Goal: Transaction & Acquisition: Purchase product/service

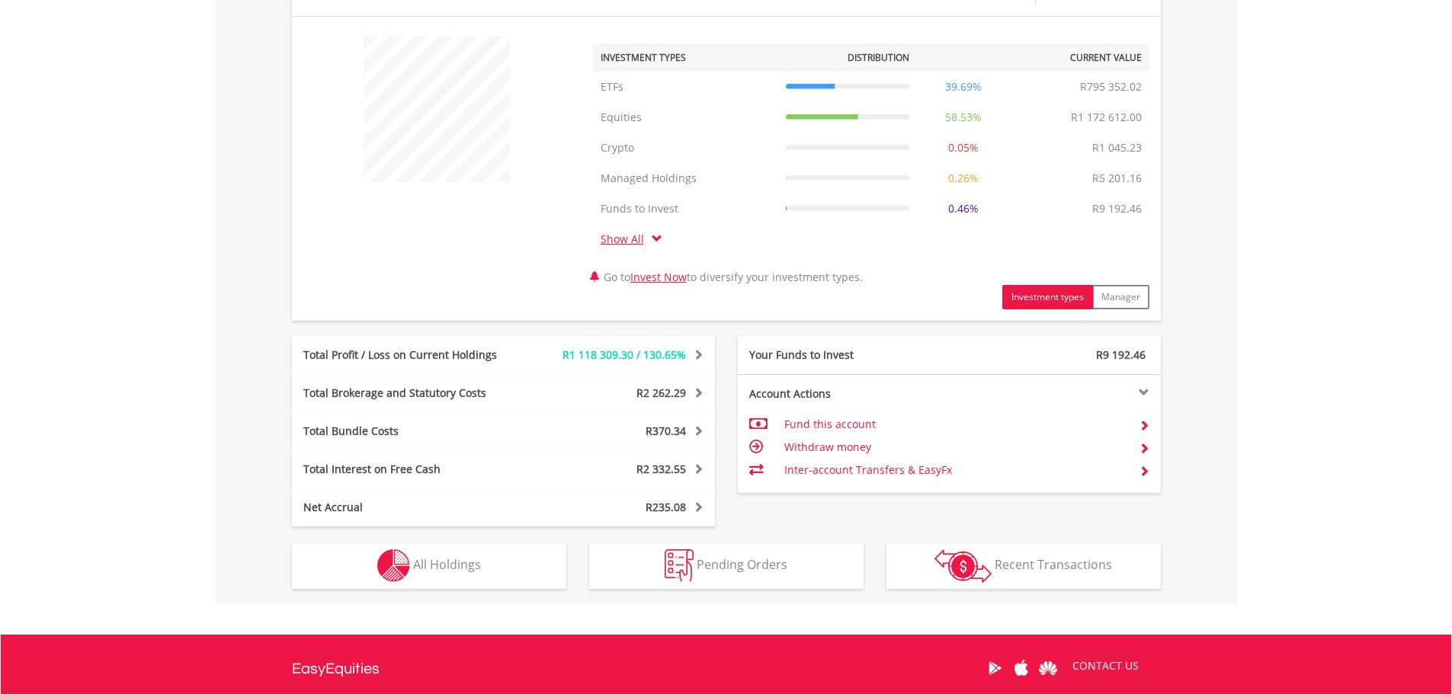
scroll to position [717, 0]
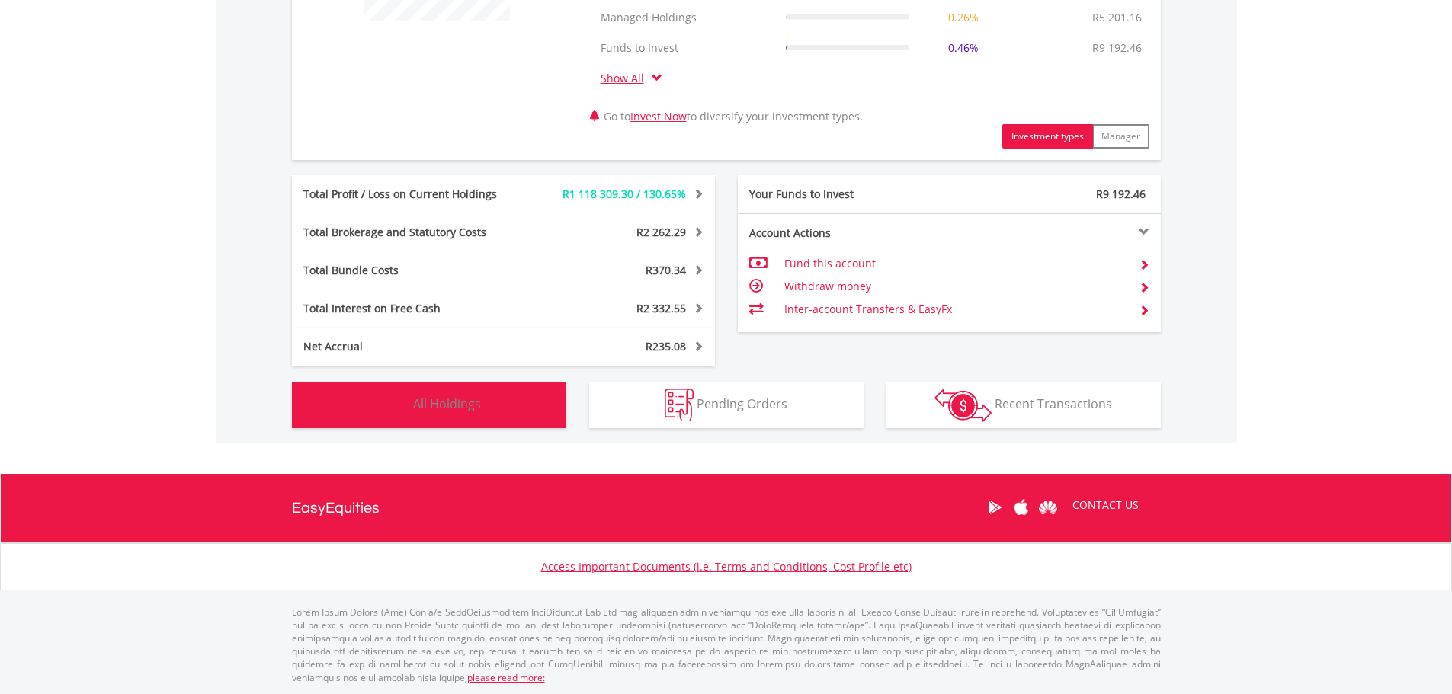
click at [473, 395] on button "Holdings All Holdings" at bounding box center [429, 406] width 274 height 46
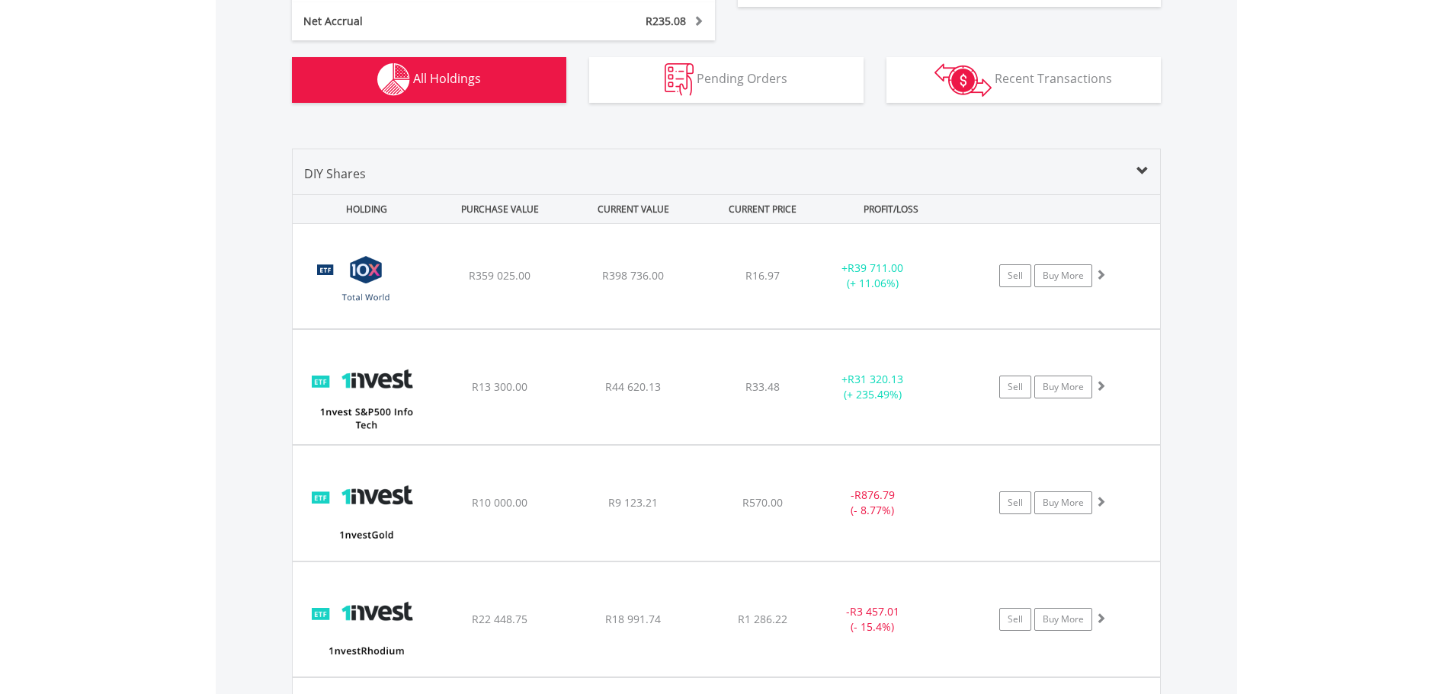
scroll to position [1039, 0]
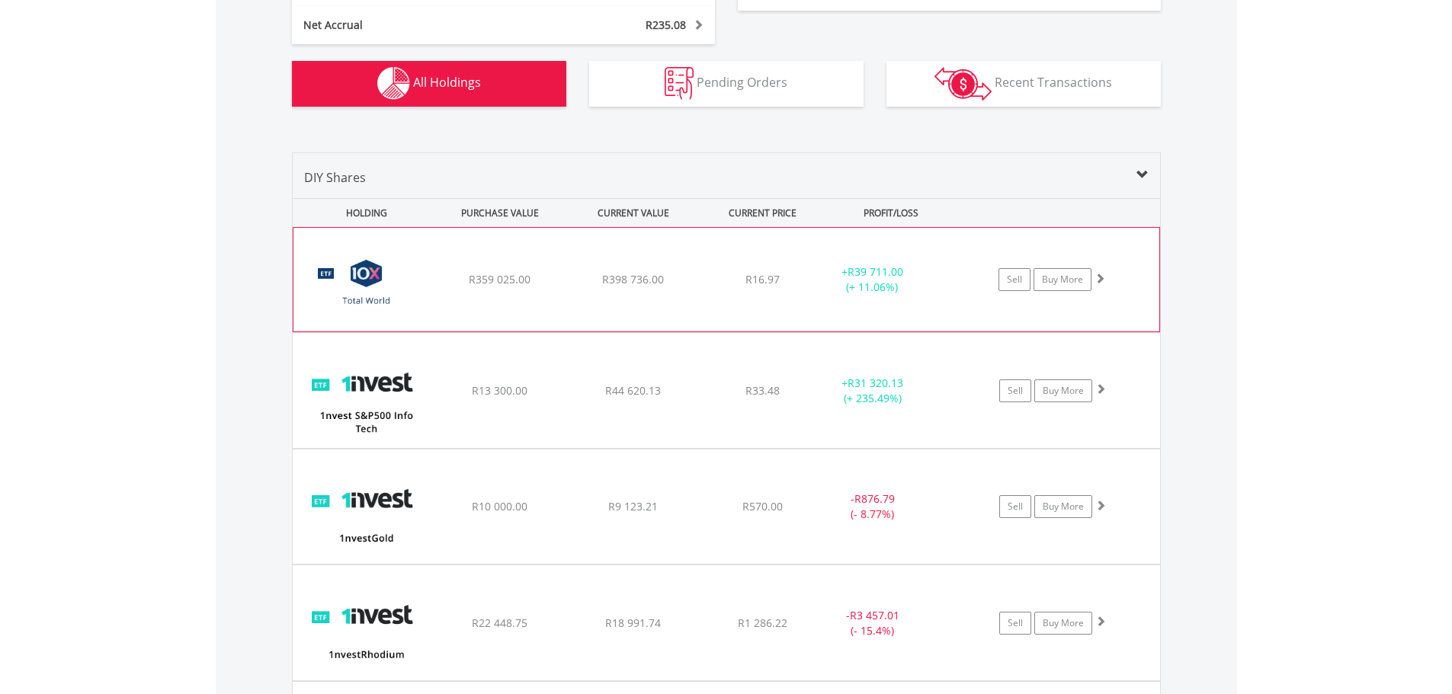
click at [533, 295] on div "﻿ 10X Total World Stock Feeder Exchange Traded Fund R359 025.00 R398 736.00 R16…" at bounding box center [726, 280] width 866 height 104
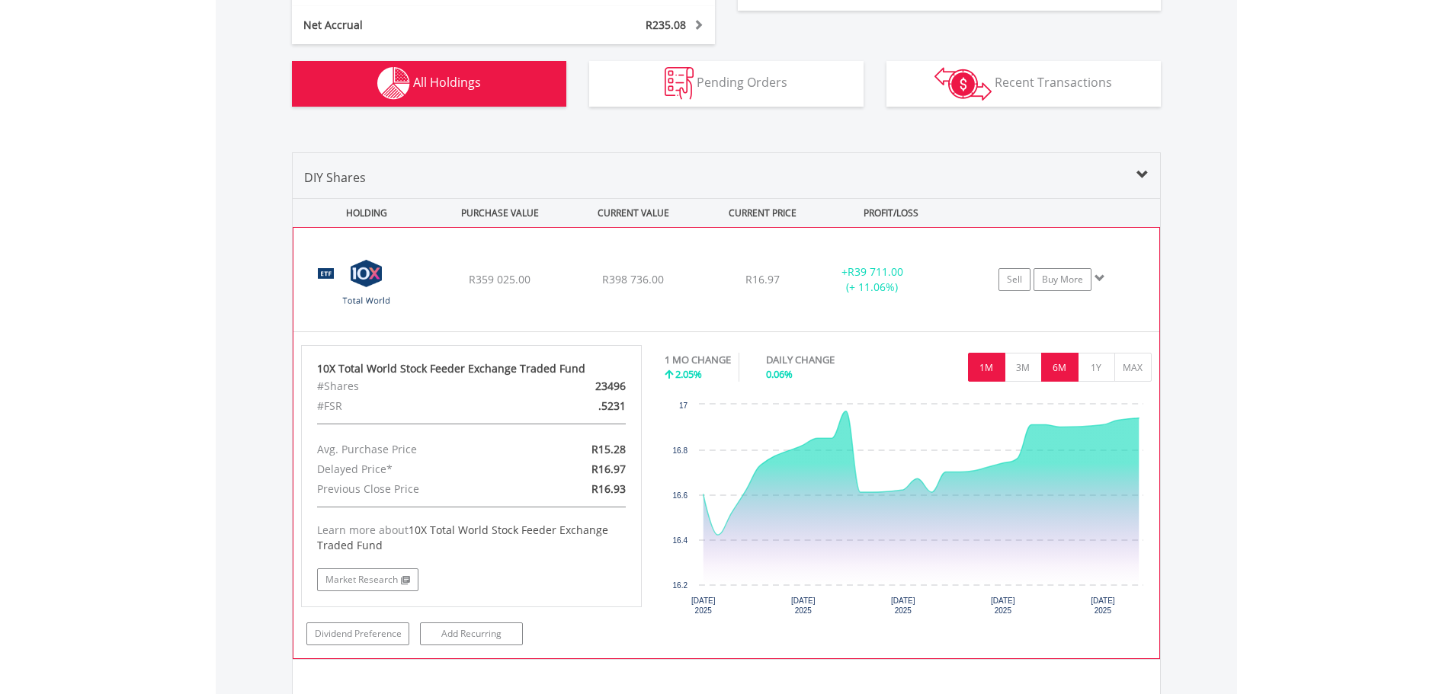
click at [1056, 371] on button "6M" at bounding box center [1059, 367] width 37 height 29
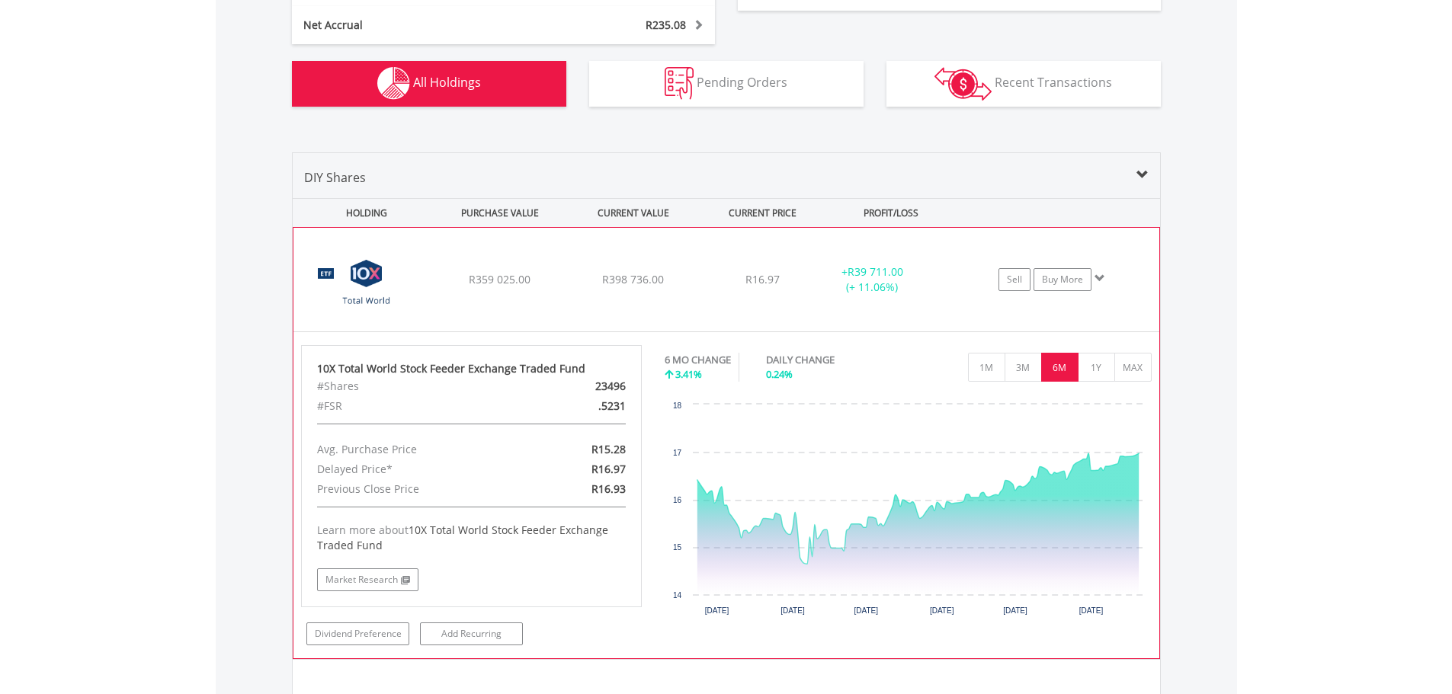
click at [399, 253] on img at bounding box center [366, 287] width 131 height 81
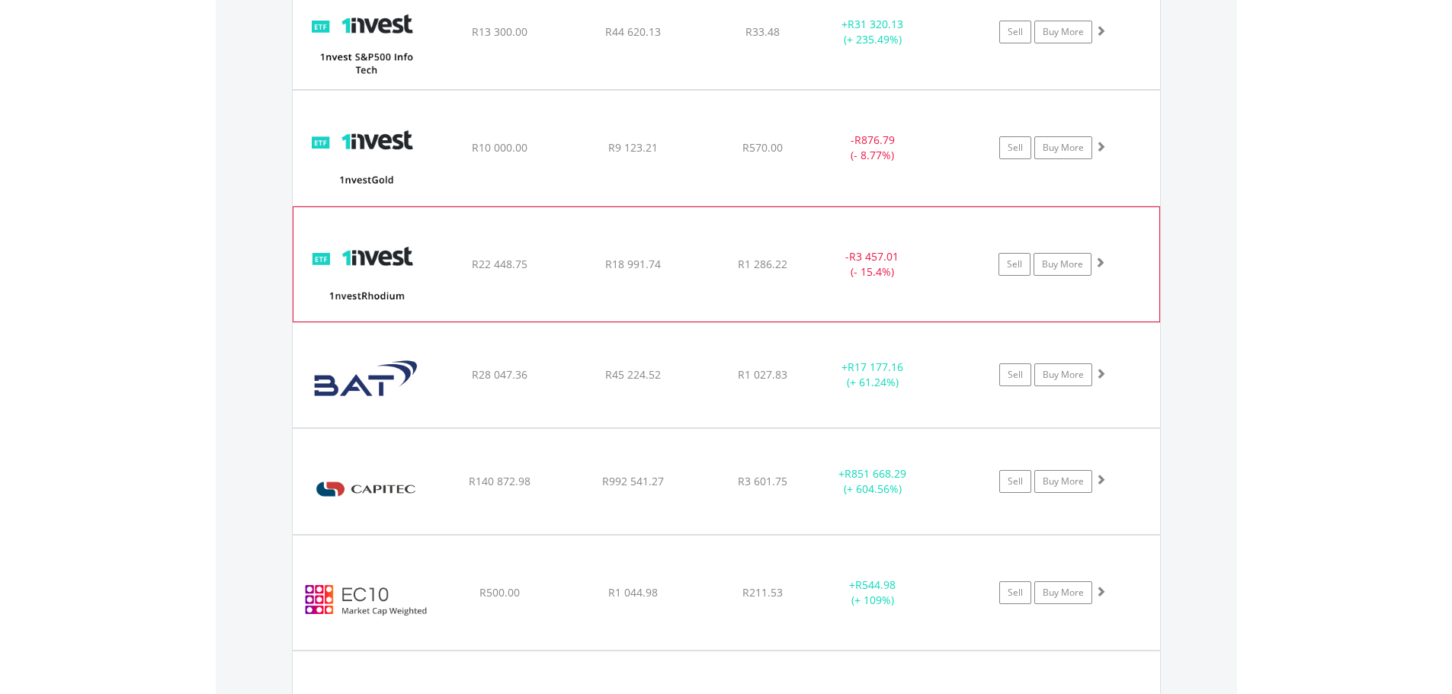
scroll to position [1420, 0]
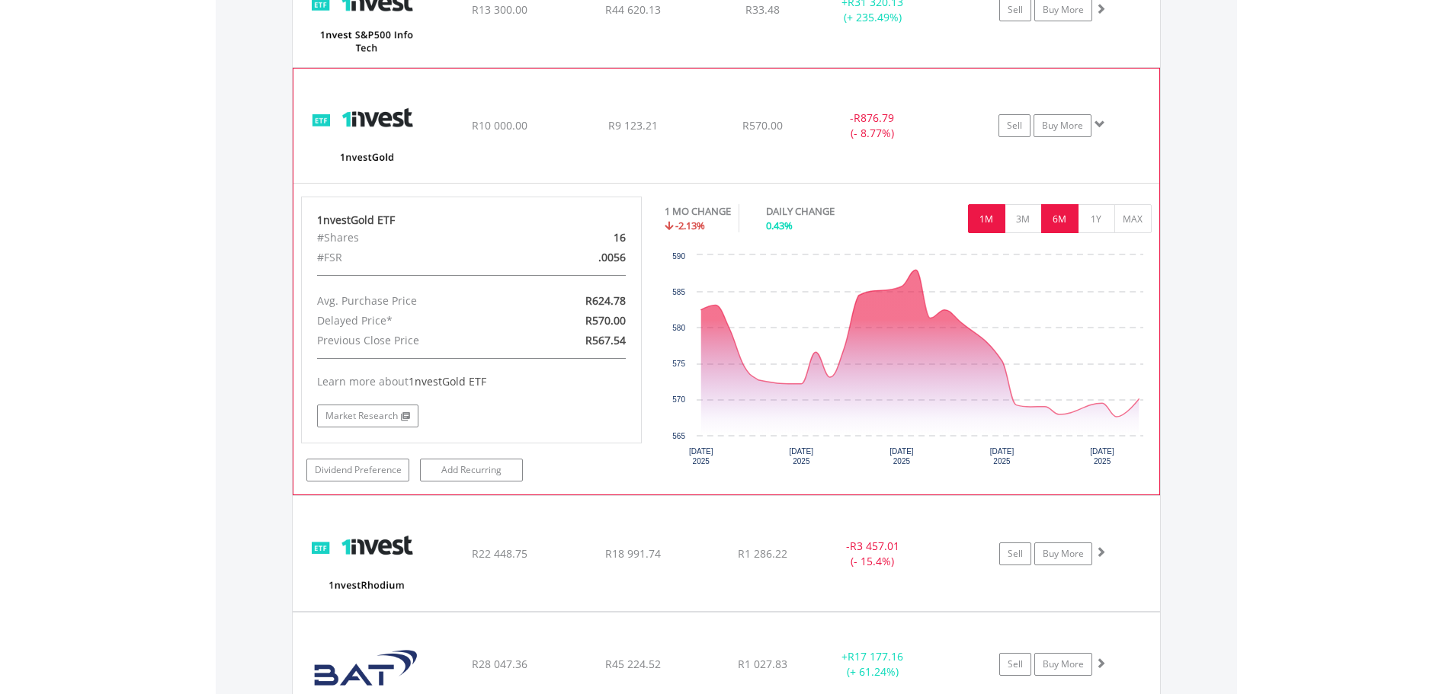
click at [1061, 214] on button "6M" at bounding box center [1059, 218] width 37 height 29
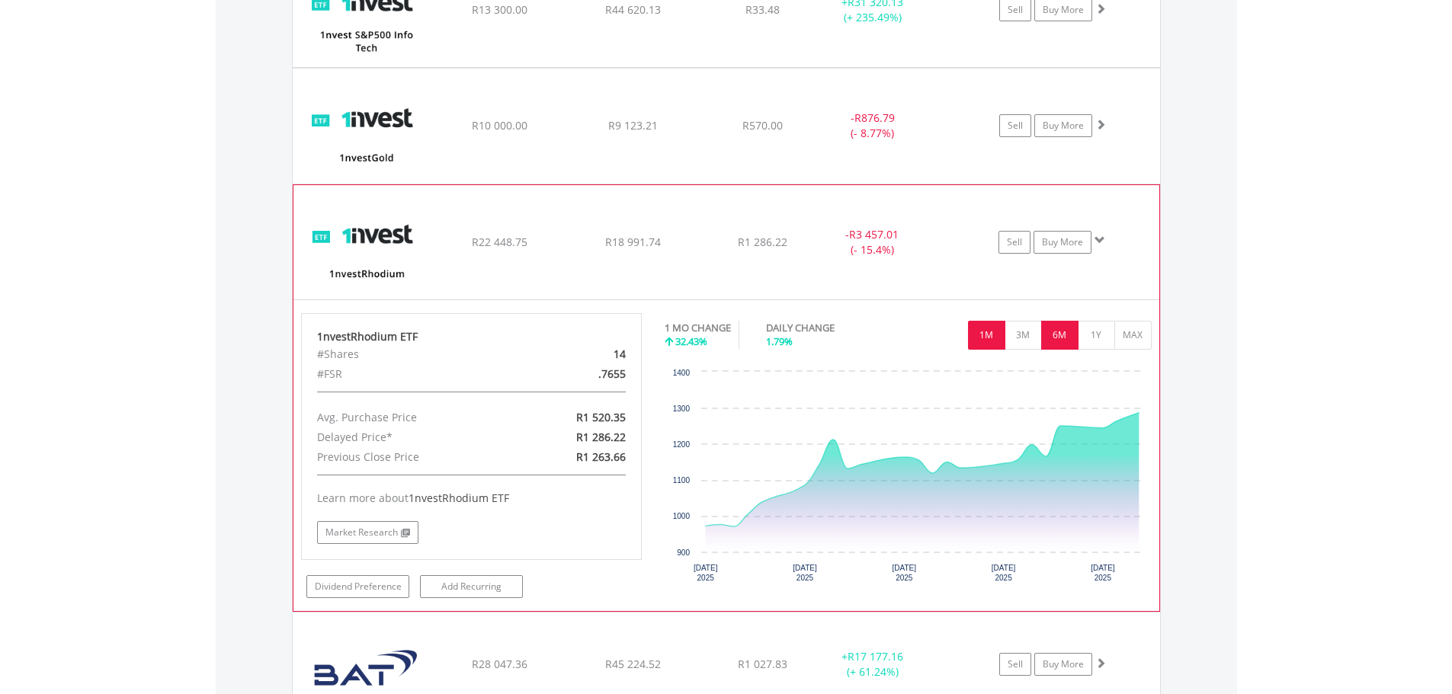
click at [1061, 336] on button "6M" at bounding box center [1059, 335] width 37 height 29
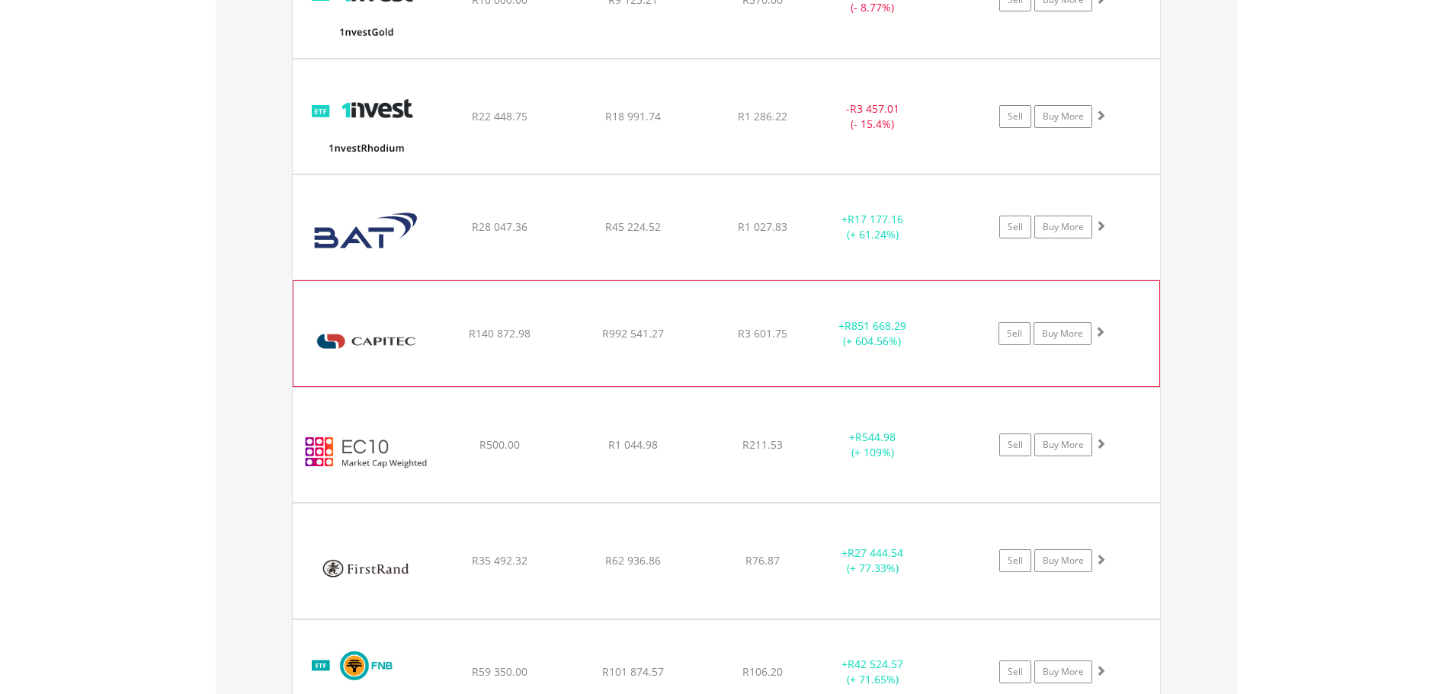
scroll to position [1572, 0]
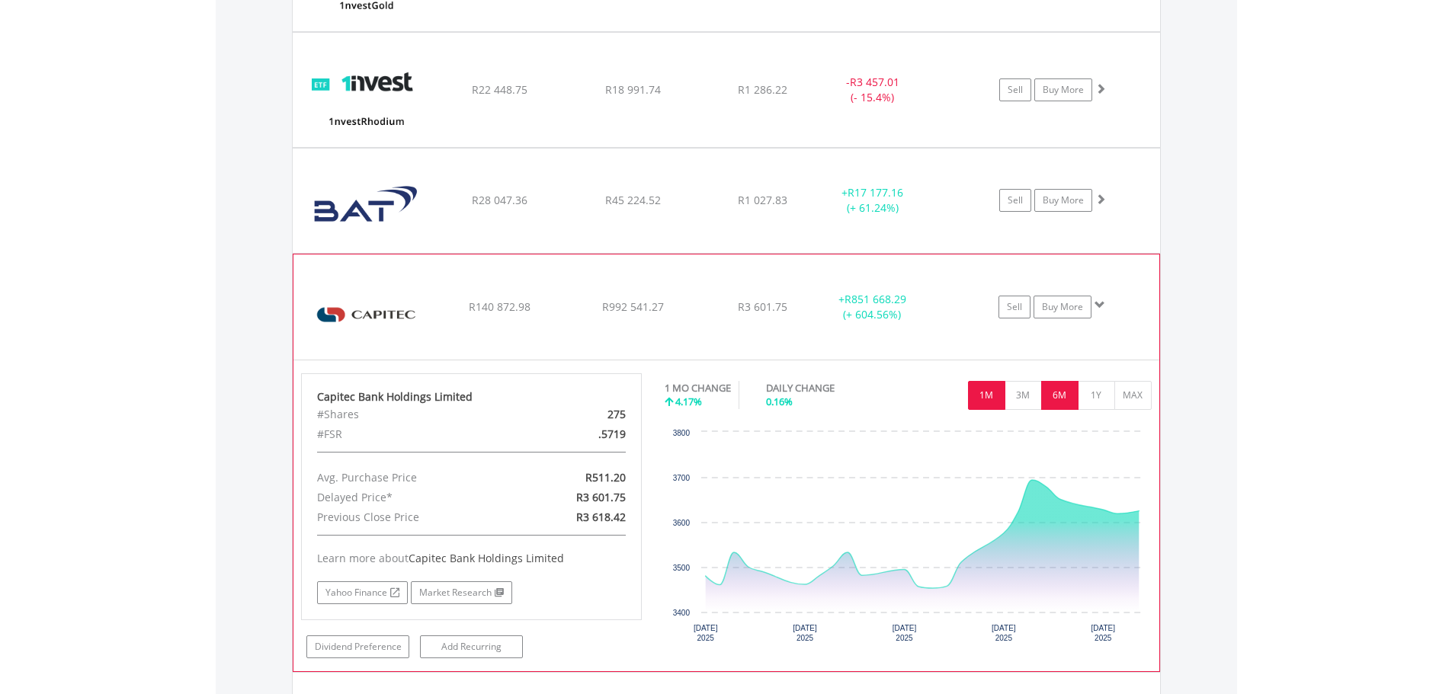
click at [1071, 399] on button "6M" at bounding box center [1059, 395] width 37 height 29
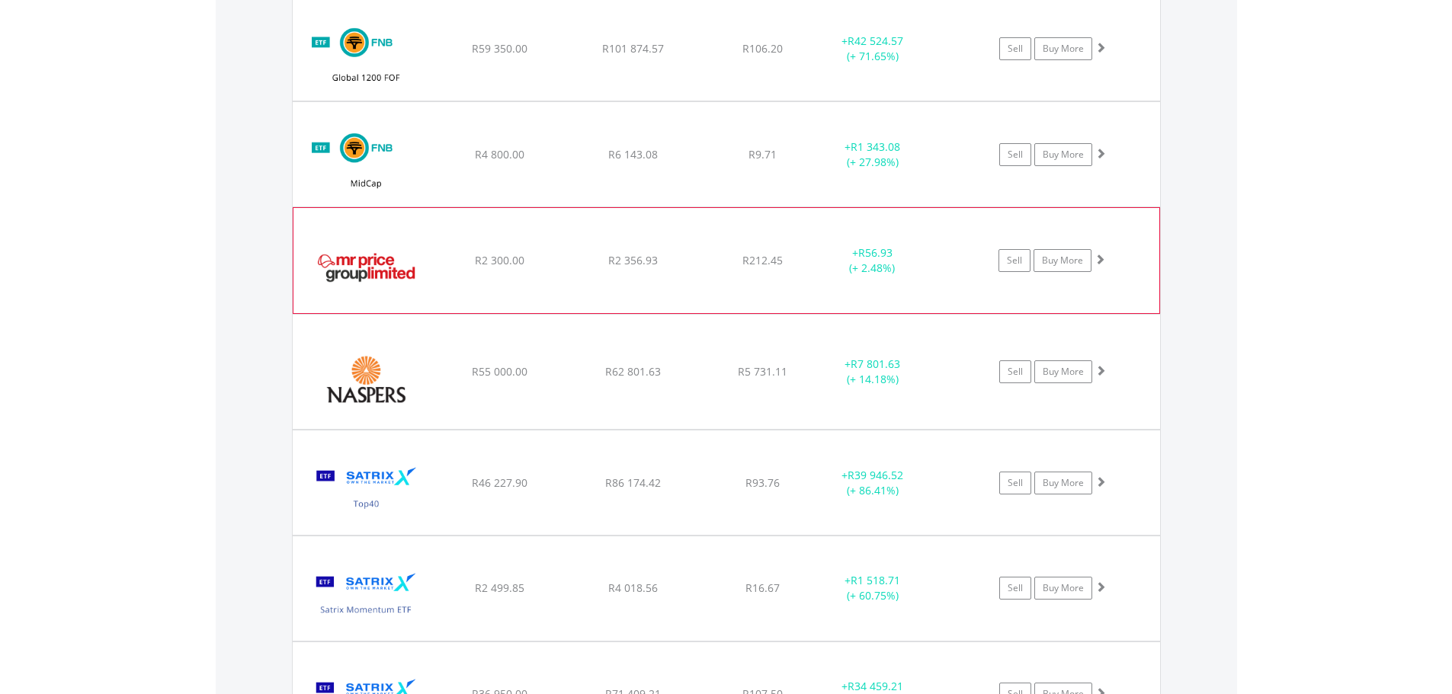
scroll to position [2486, 0]
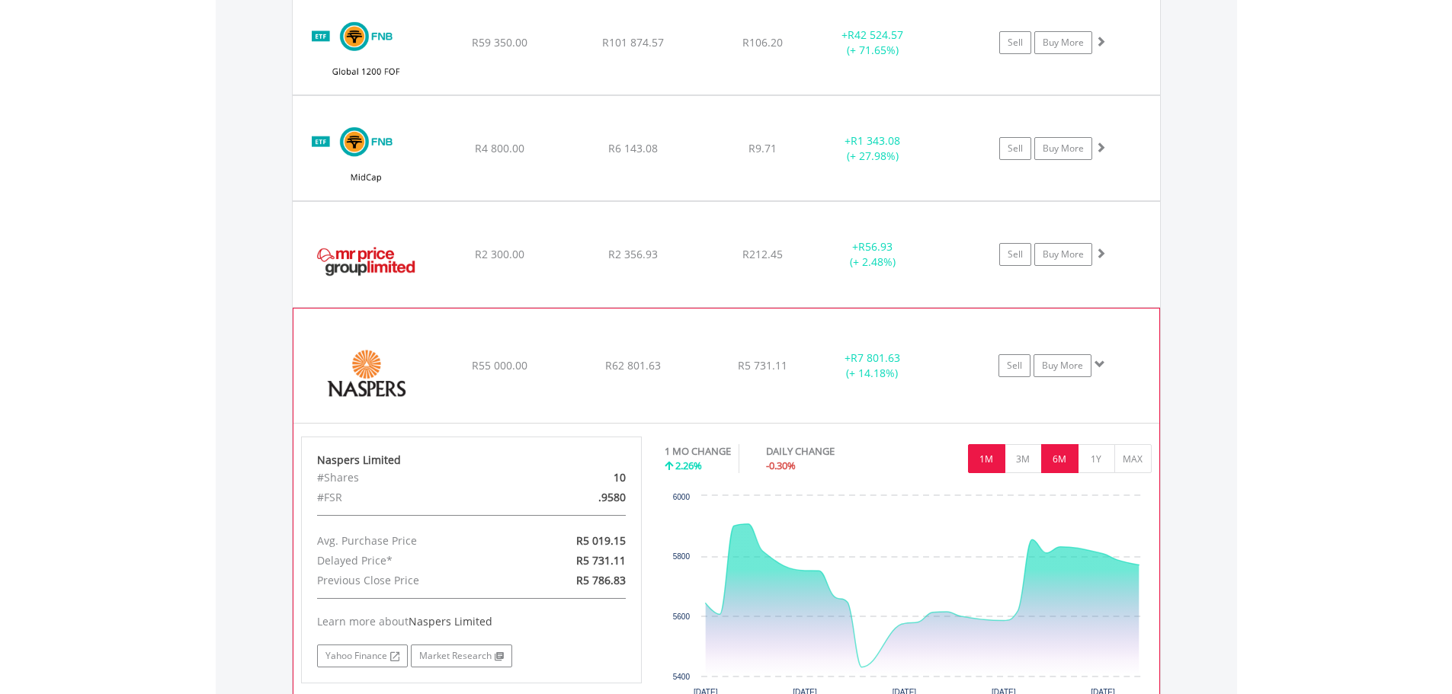
click at [1058, 459] on button "6M" at bounding box center [1059, 458] width 37 height 29
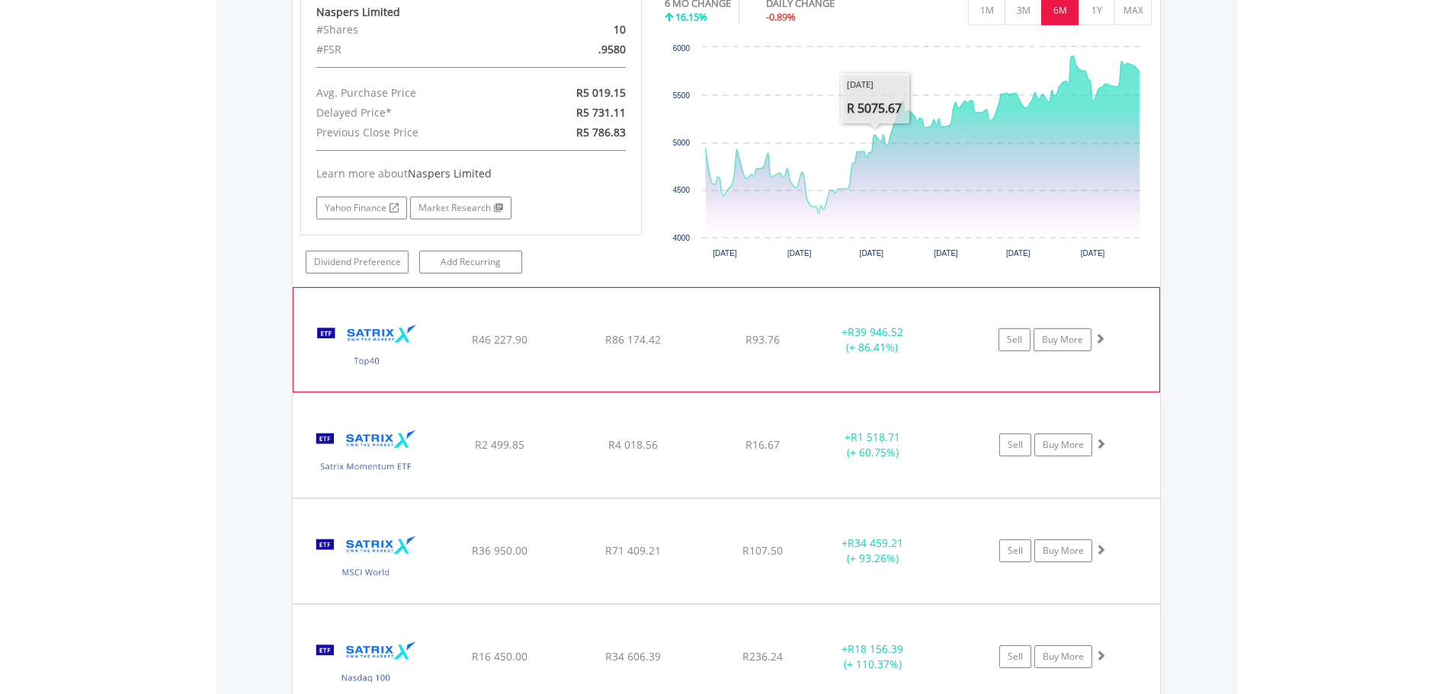
scroll to position [3020, 0]
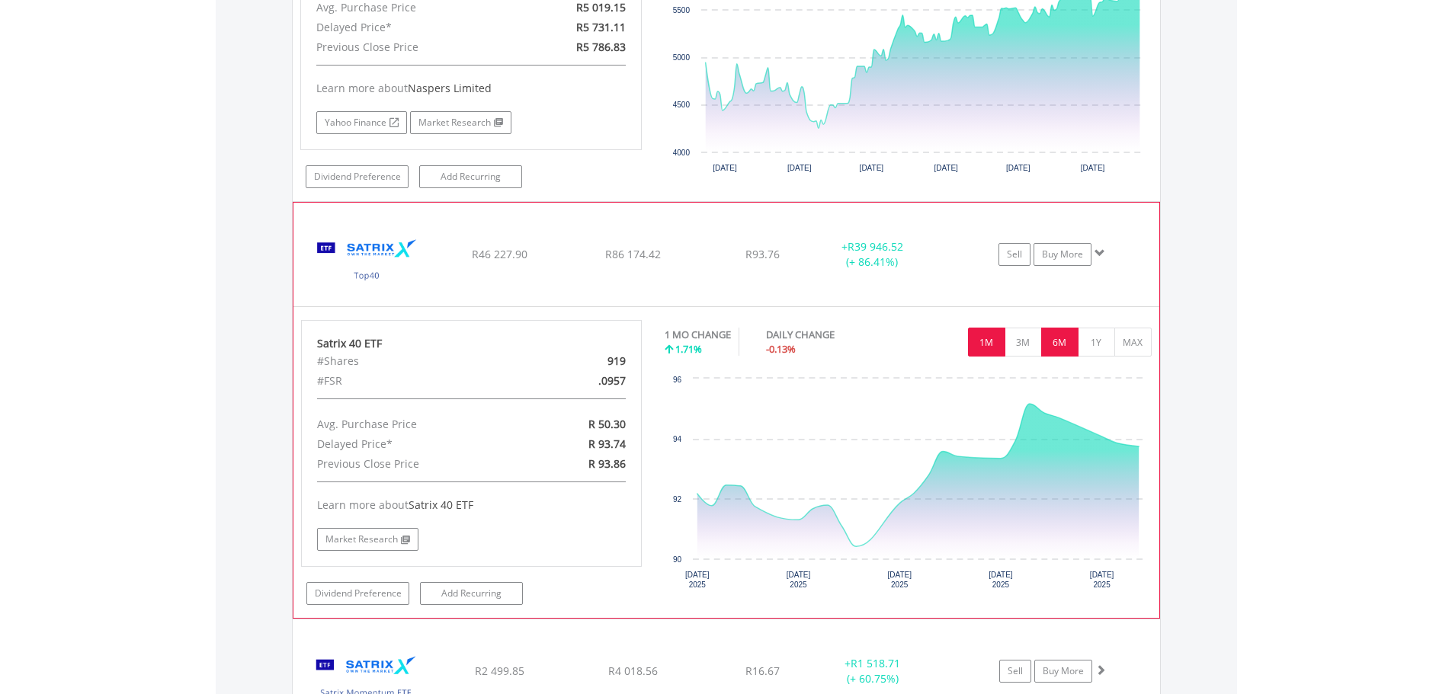
click at [1058, 336] on button "6M" at bounding box center [1059, 342] width 37 height 29
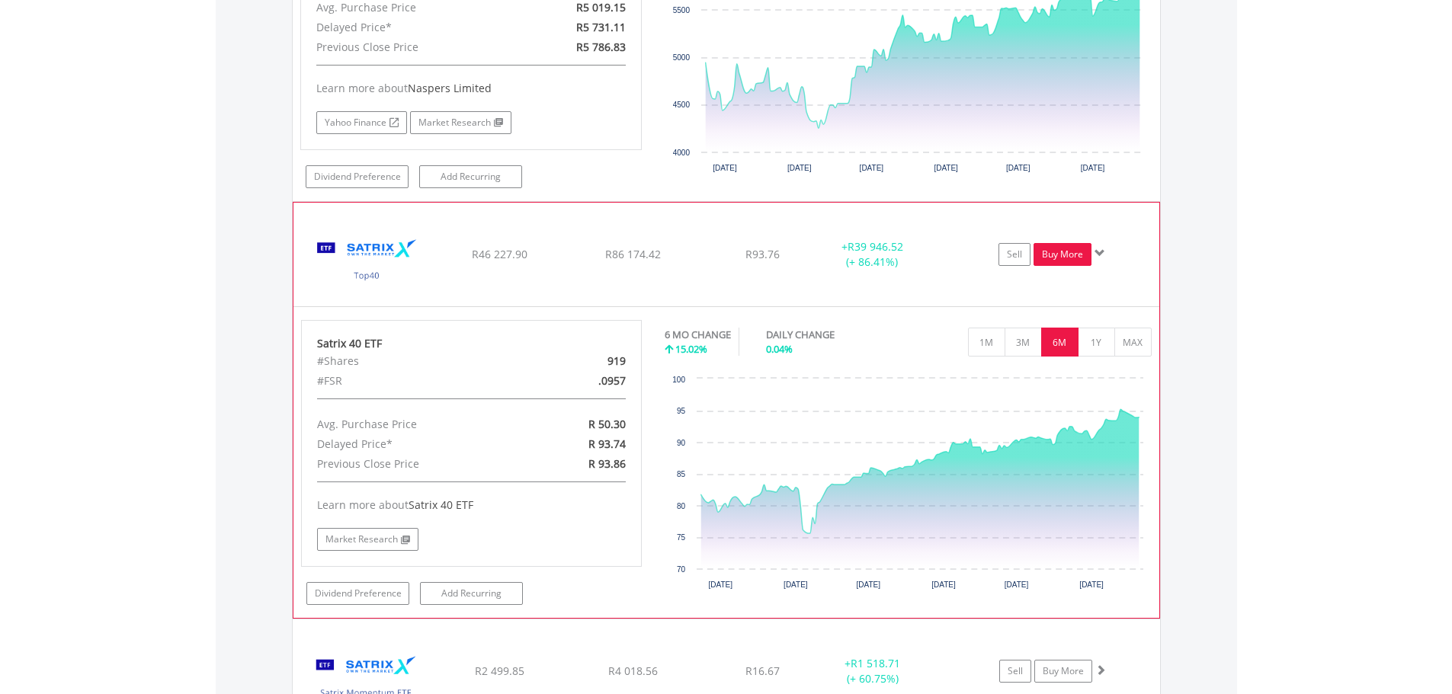
click at [1052, 262] on link "Buy More" at bounding box center [1062, 254] width 58 height 23
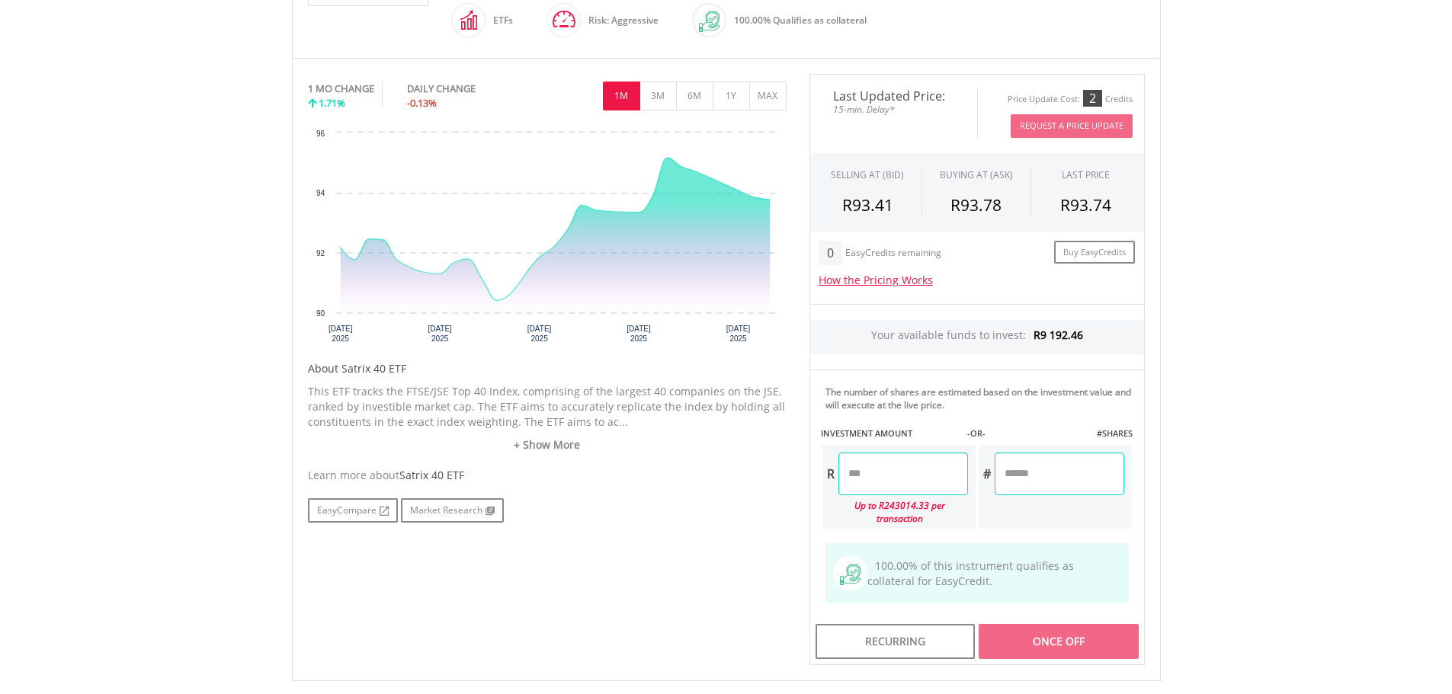
scroll to position [457, 0]
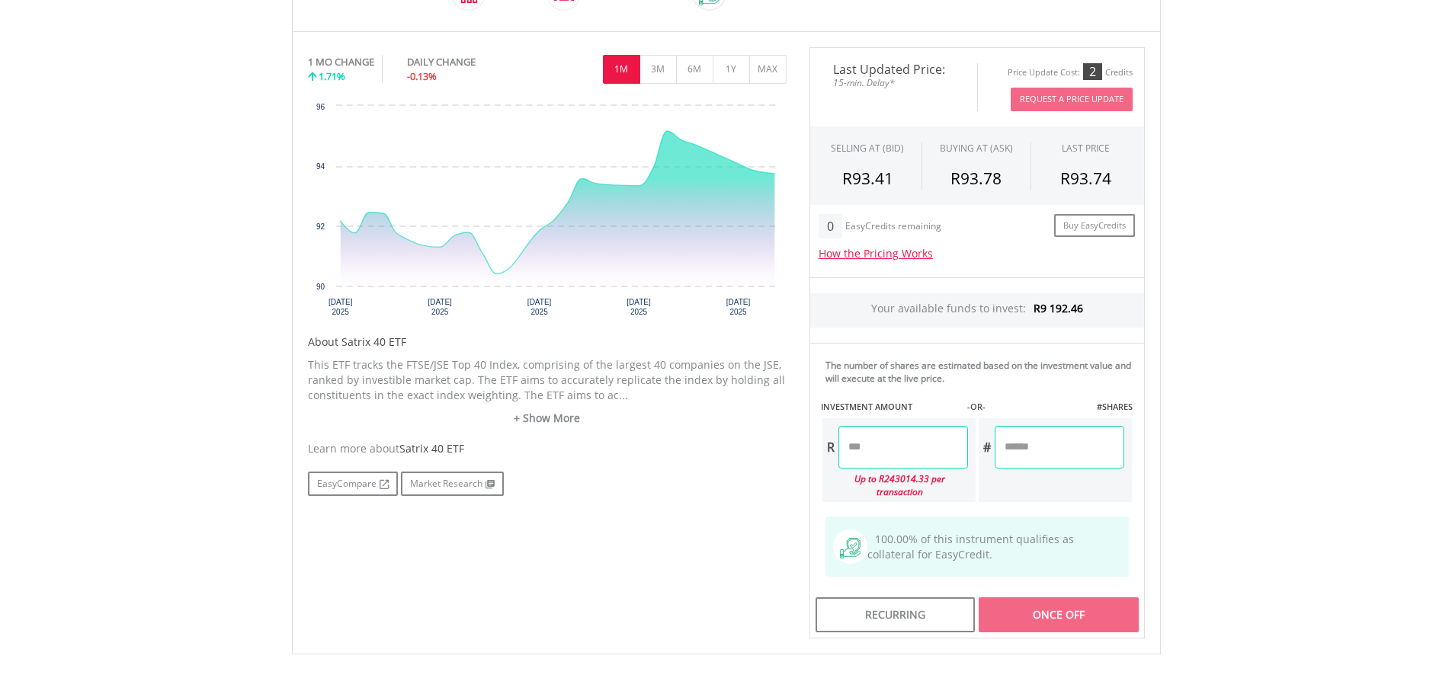
click at [915, 439] on input "number" at bounding box center [903, 447] width 130 height 43
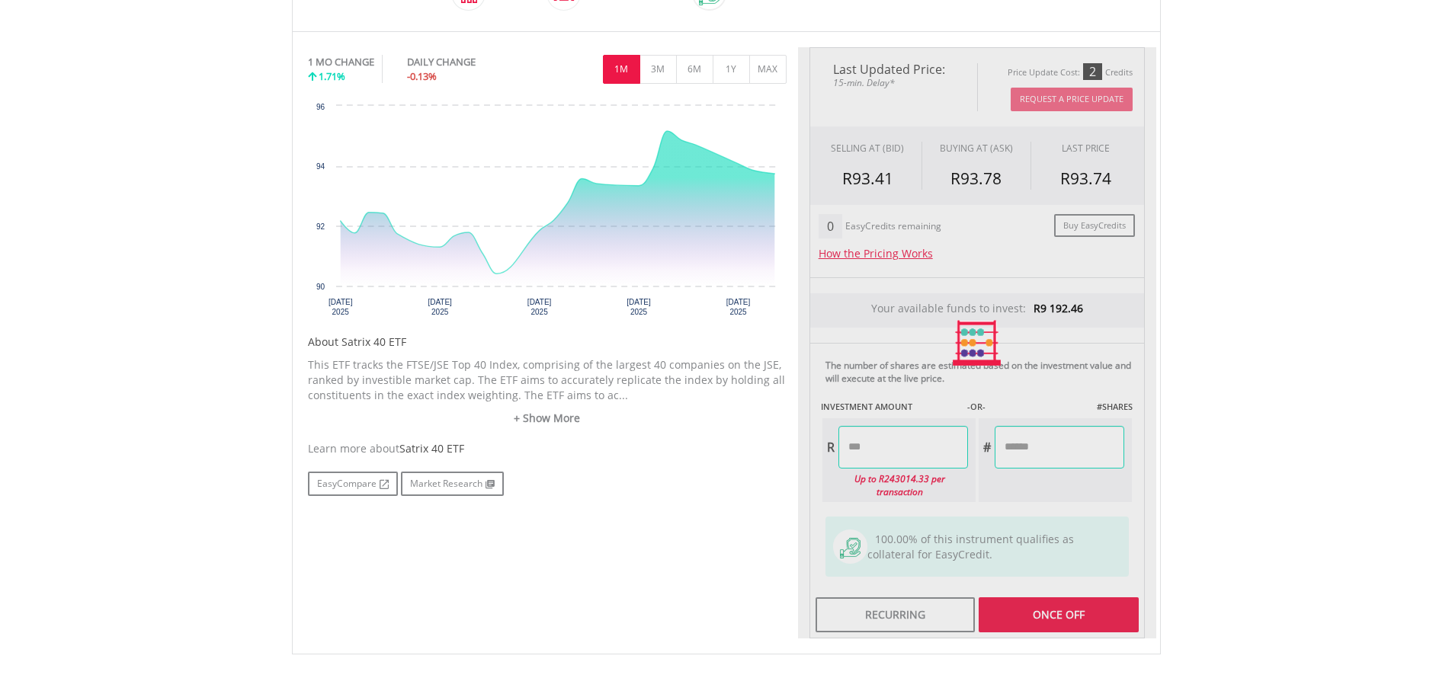
type input "*******"
type input "******"
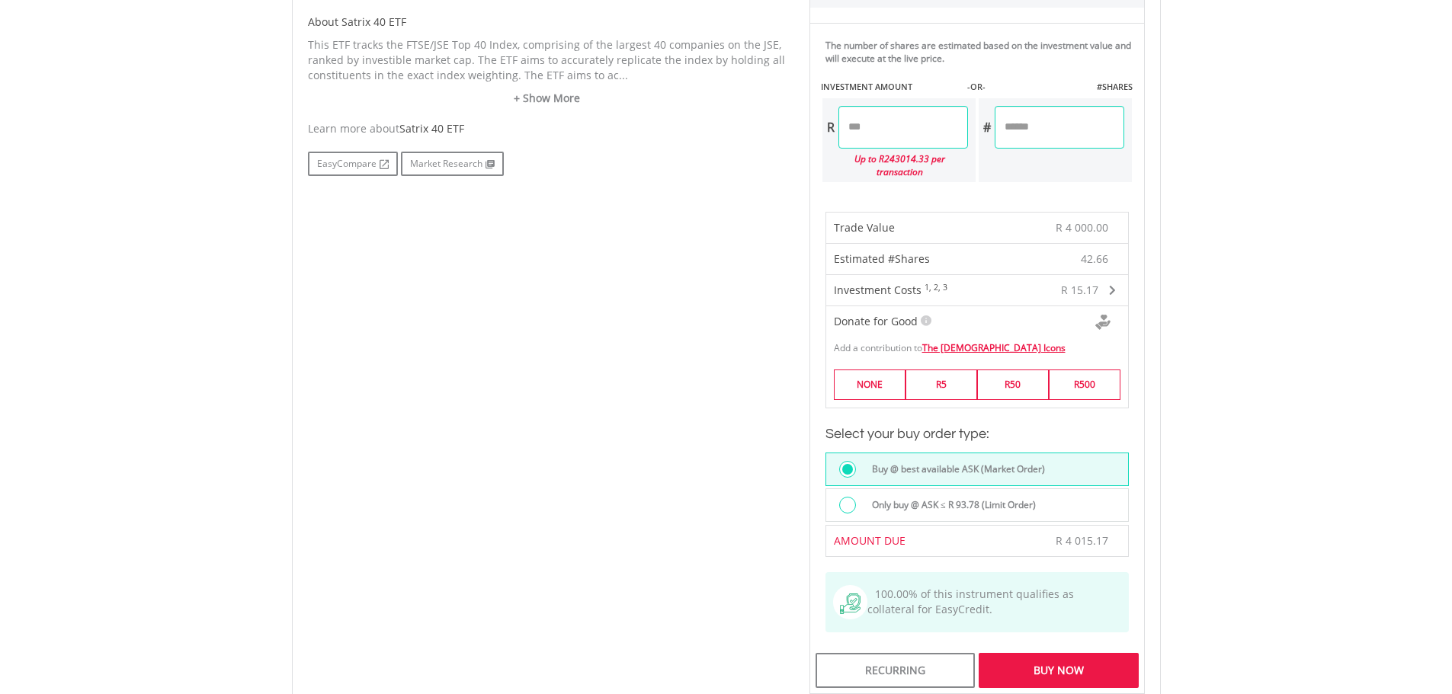
scroll to position [838, 0]
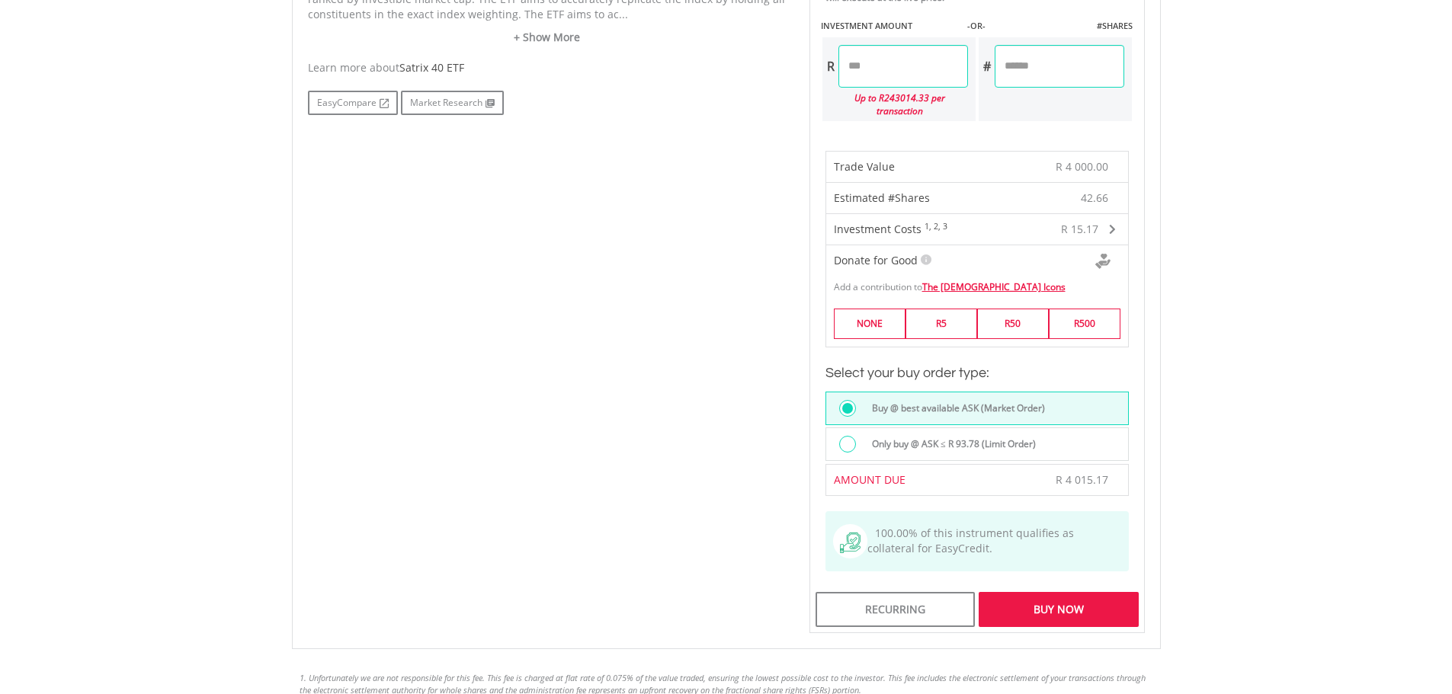
click at [987, 436] on label "Only buy @ ASK ≤ R 93.78 (Limit Order)" at bounding box center [949, 444] width 173 height 17
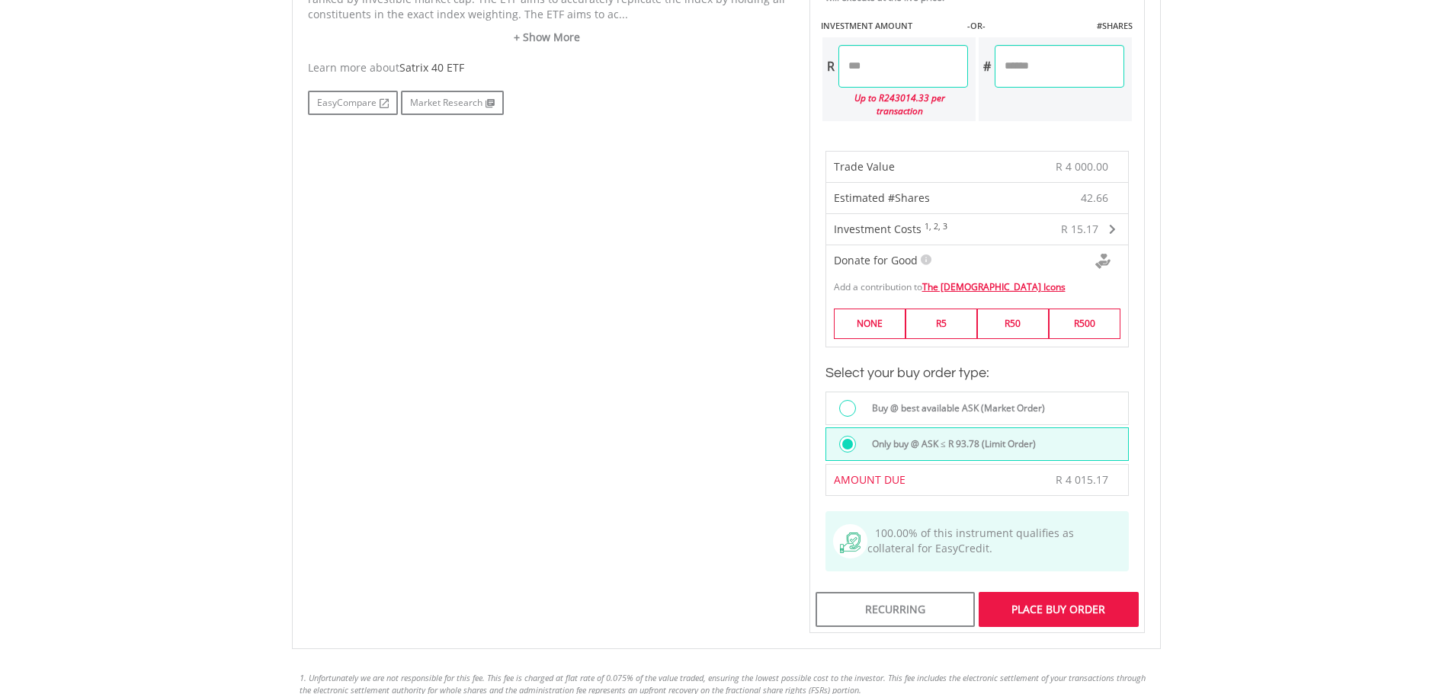
click at [1067, 592] on div "Place Buy Order" at bounding box center [1057, 609] width 159 height 35
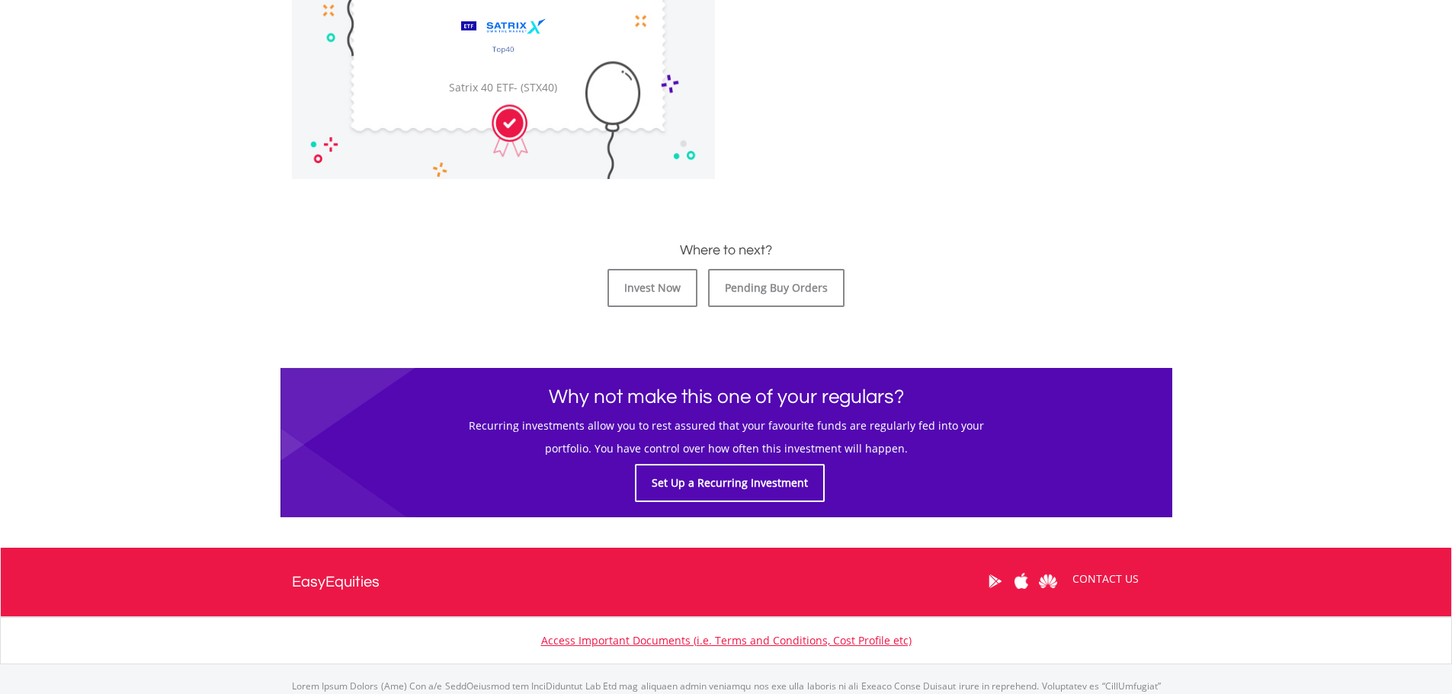
scroll to position [533, 0]
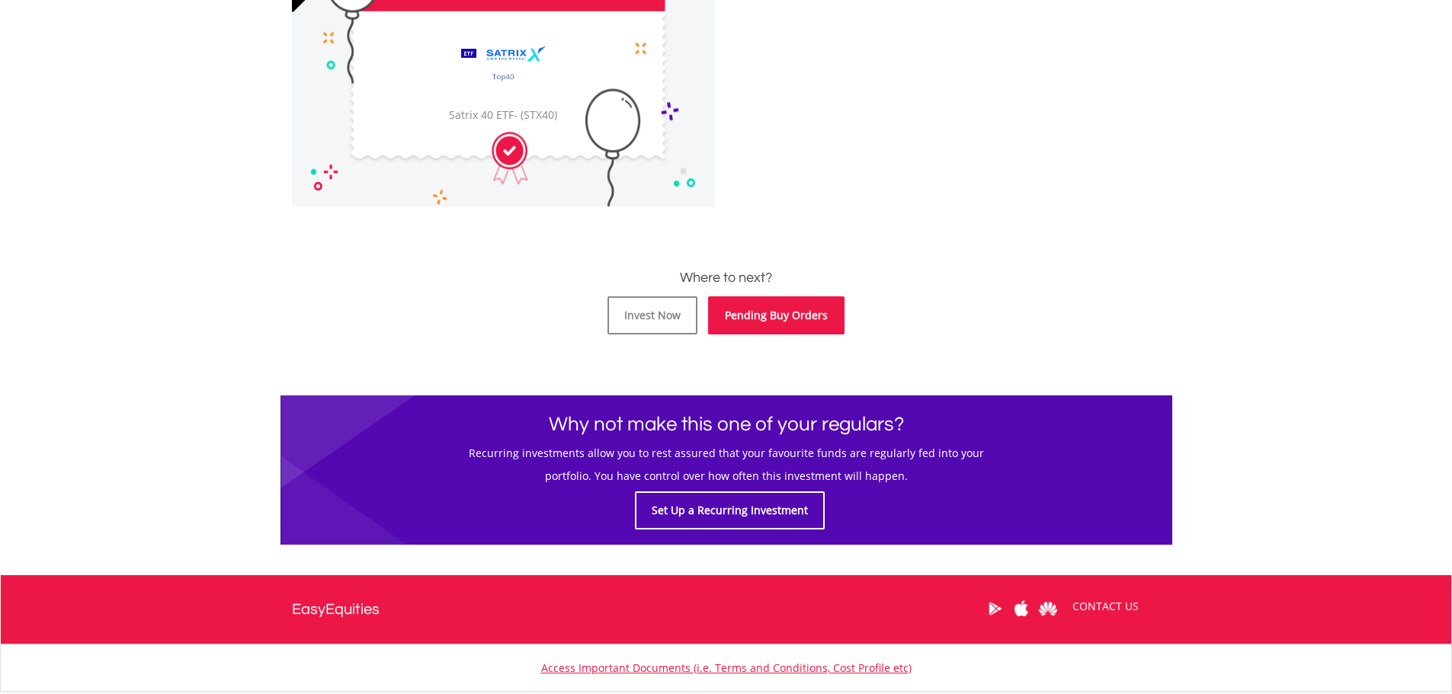
click at [786, 313] on link "Pending Buy Orders" at bounding box center [776, 315] width 136 height 38
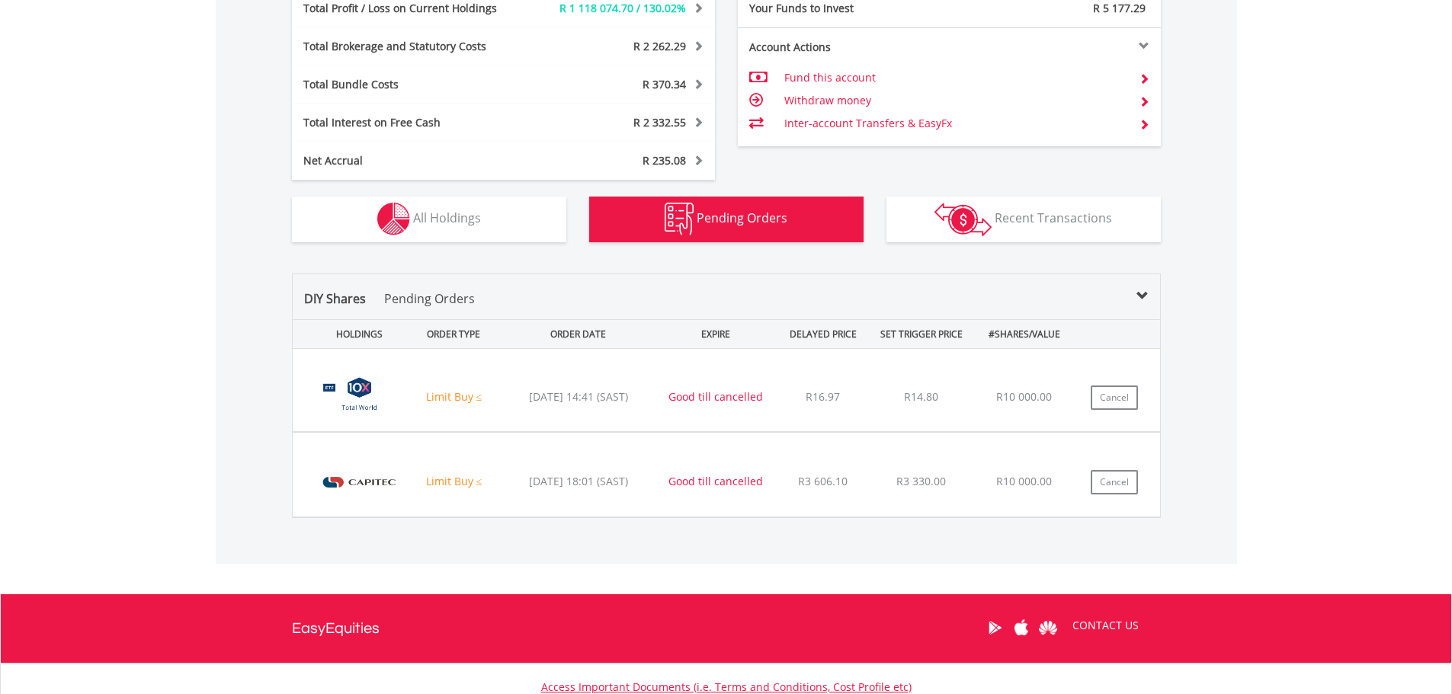
scroll to position [146, 290]
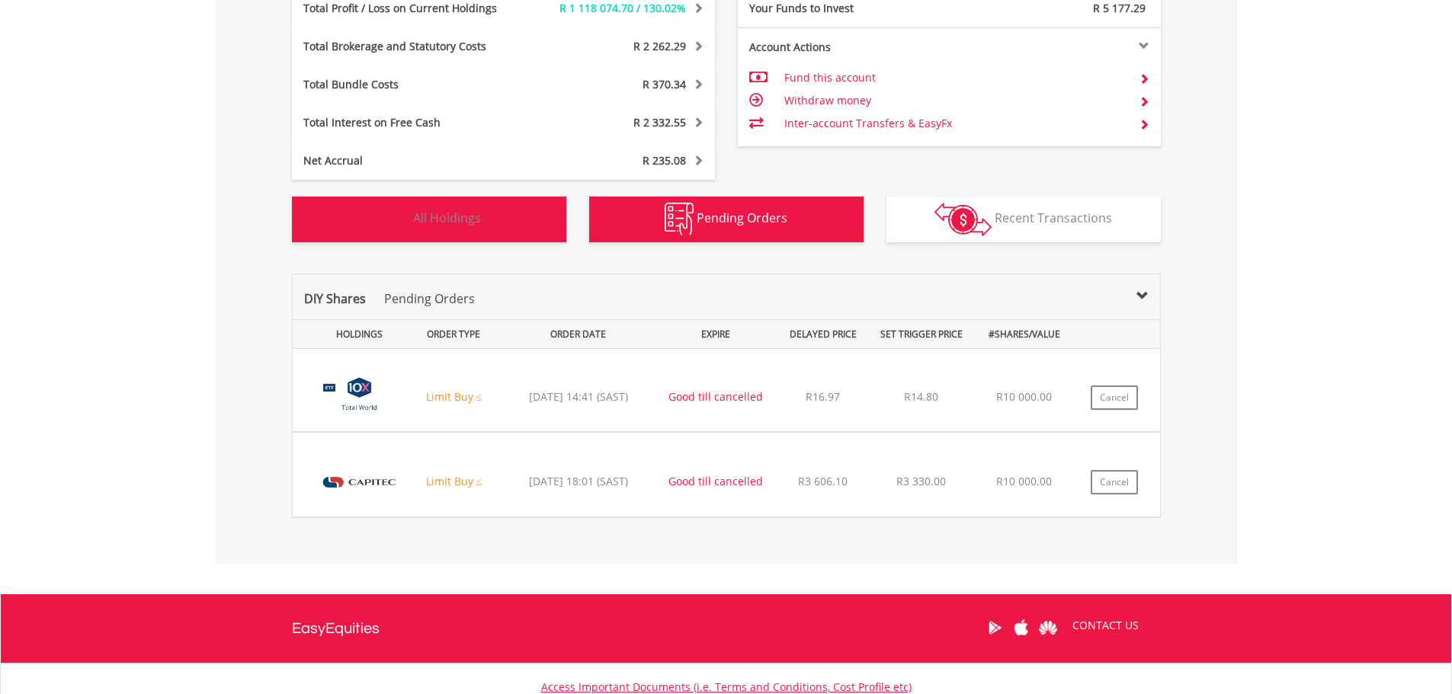
click at [457, 206] on button "Holdings All Holdings" at bounding box center [429, 220] width 274 height 46
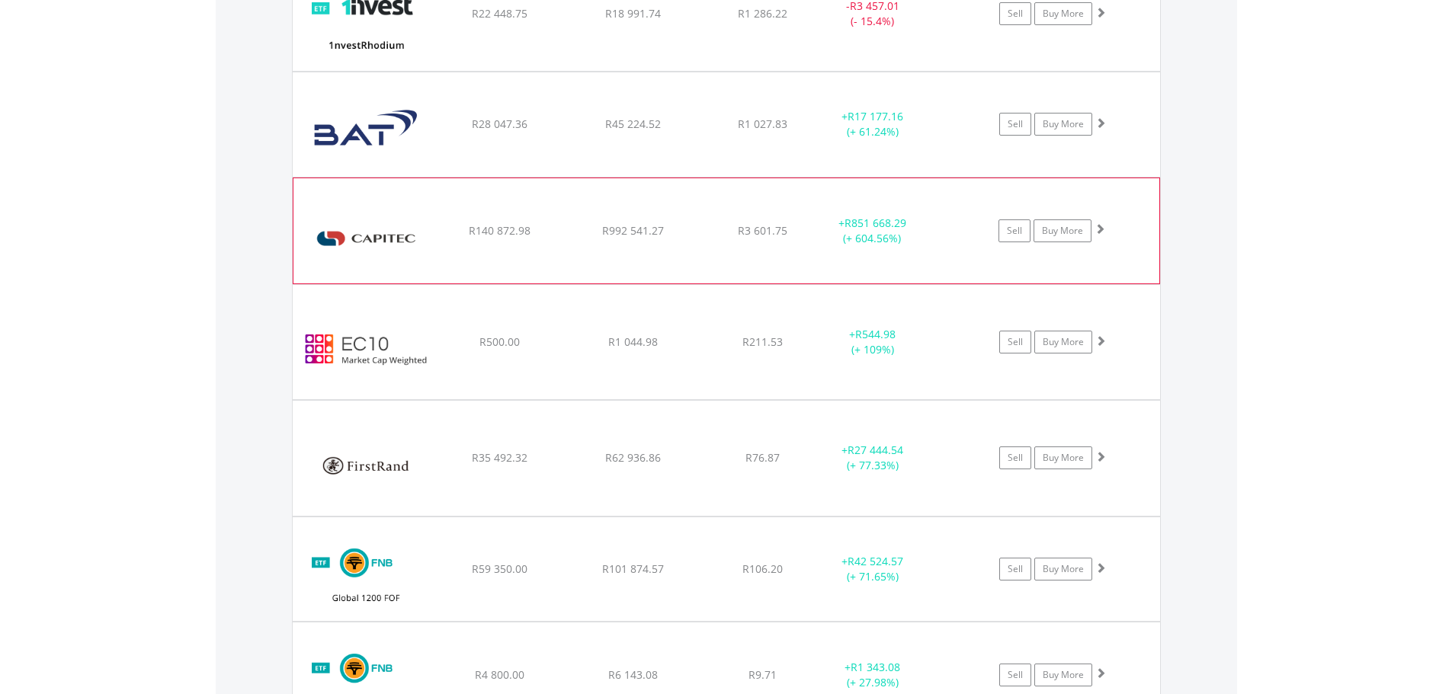
scroll to position [1649, 0]
click at [1077, 229] on link "Buy More" at bounding box center [1062, 230] width 58 height 23
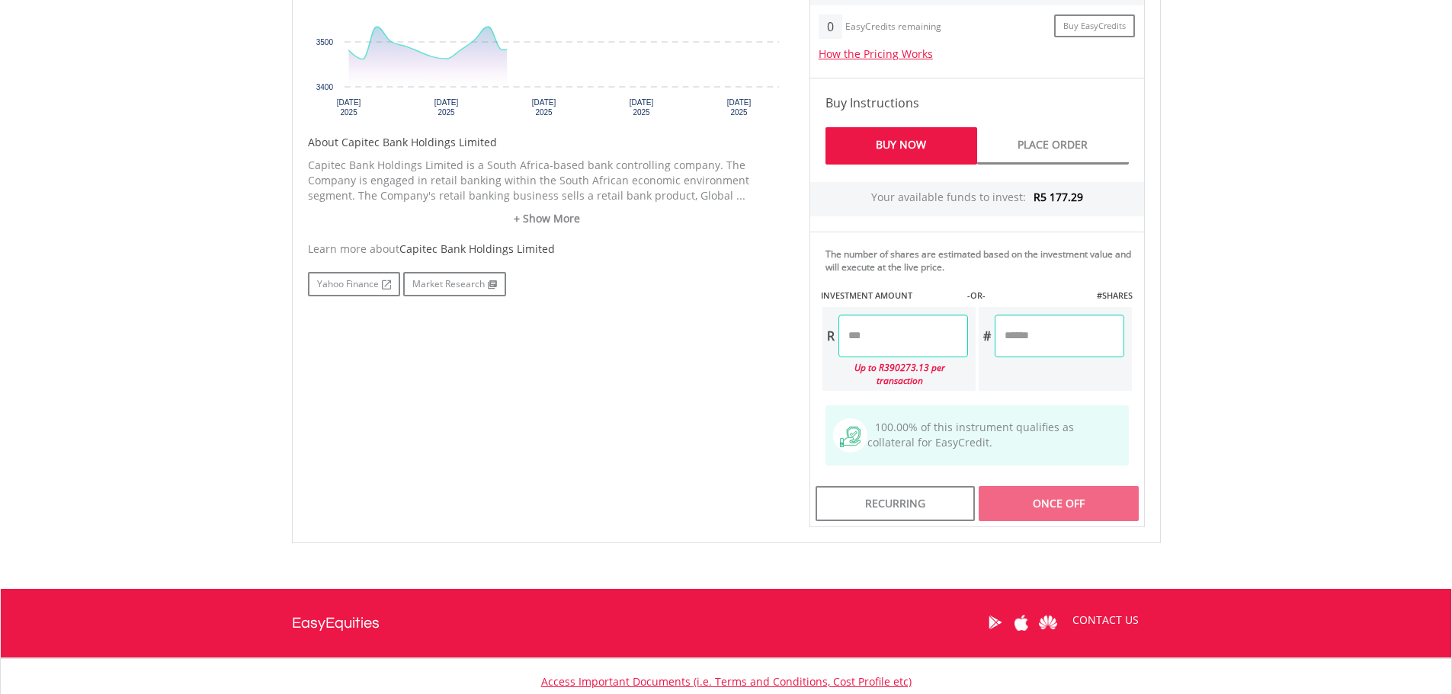
scroll to position [686, 0]
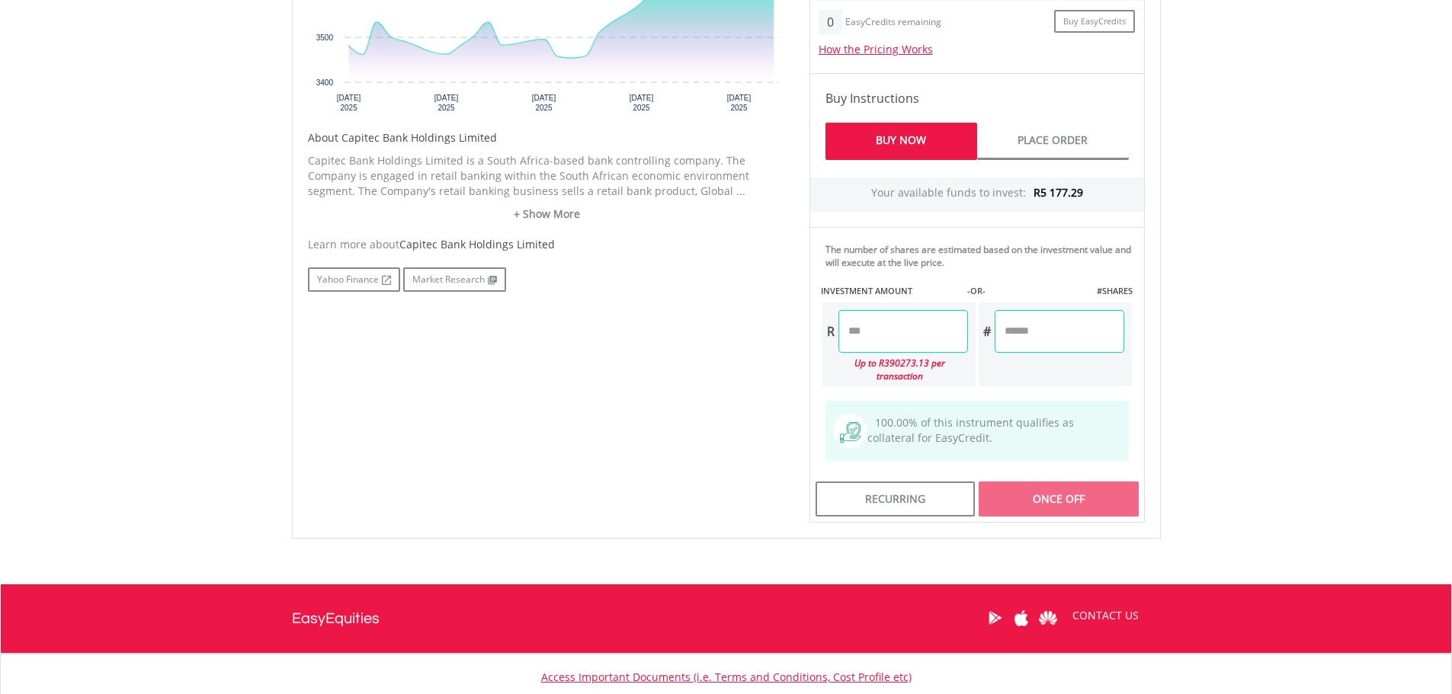
click at [929, 337] on input "number" at bounding box center [903, 331] width 130 height 43
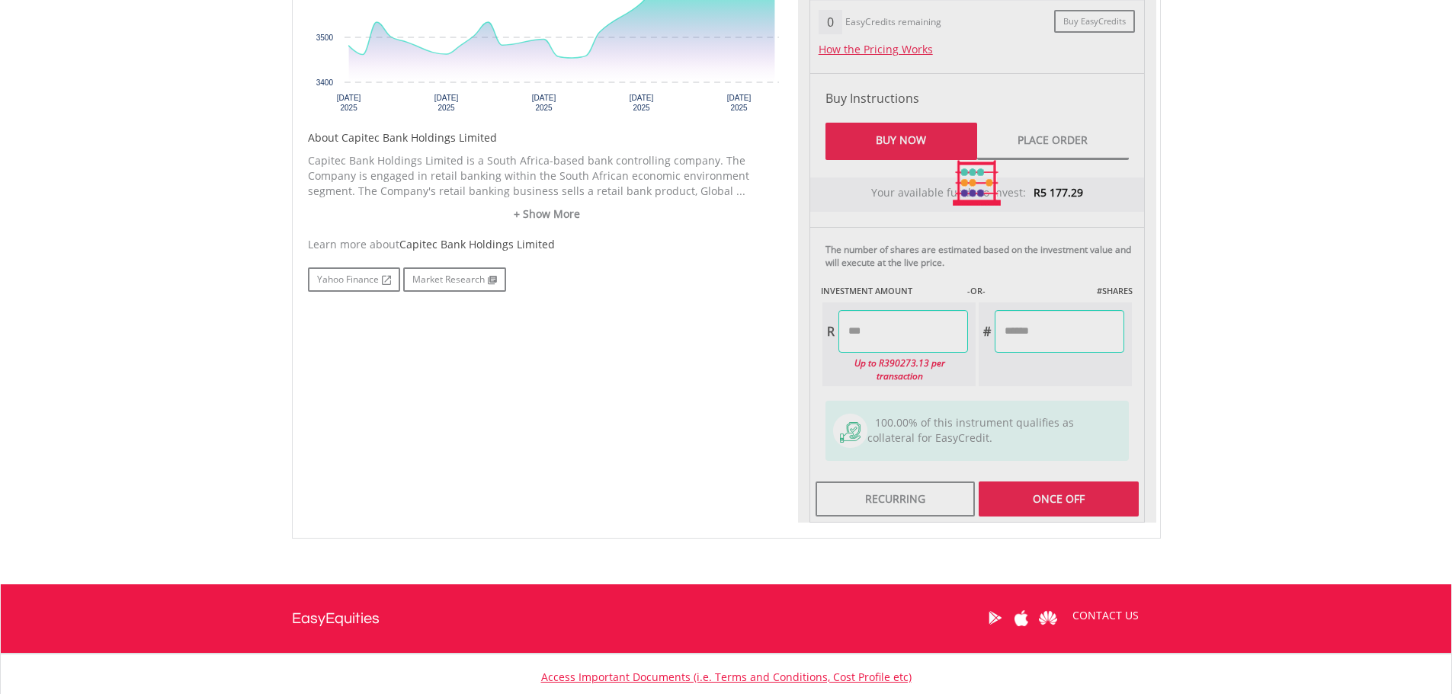
type input "*******"
type input "******"
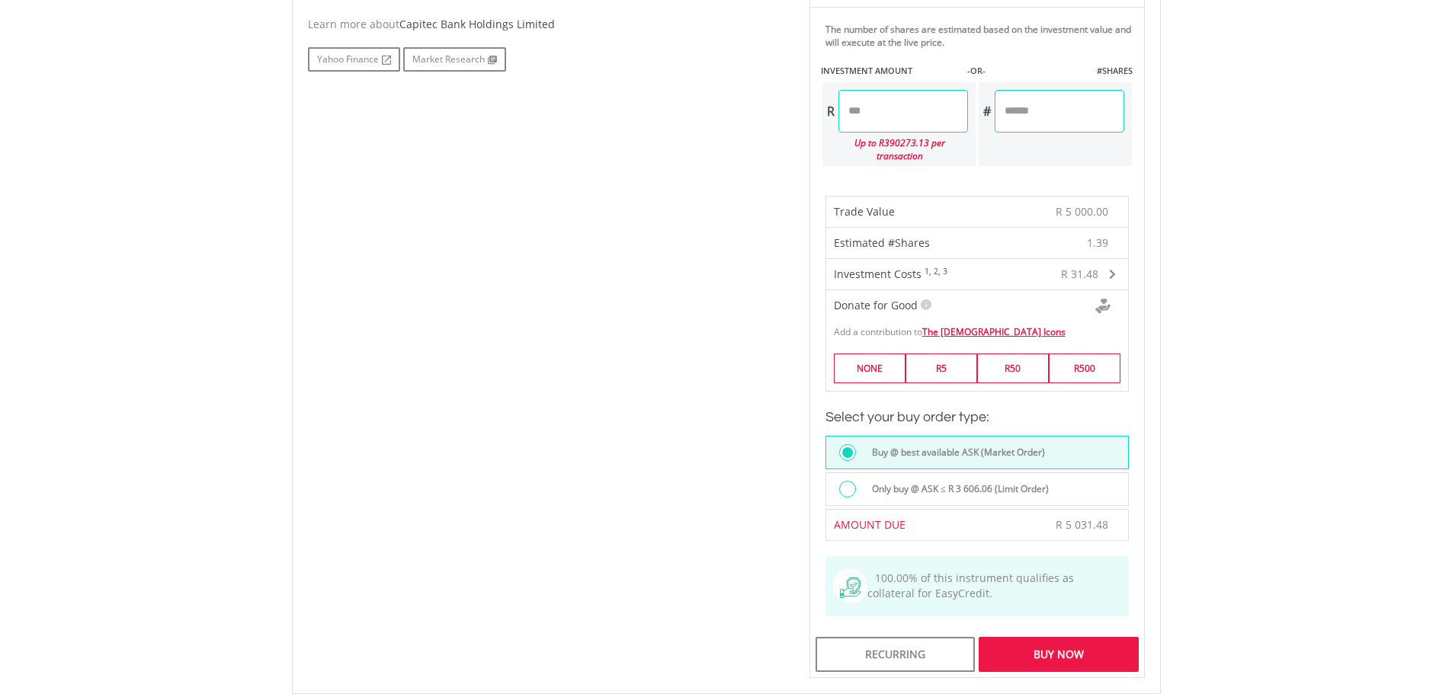
scroll to position [914, 0]
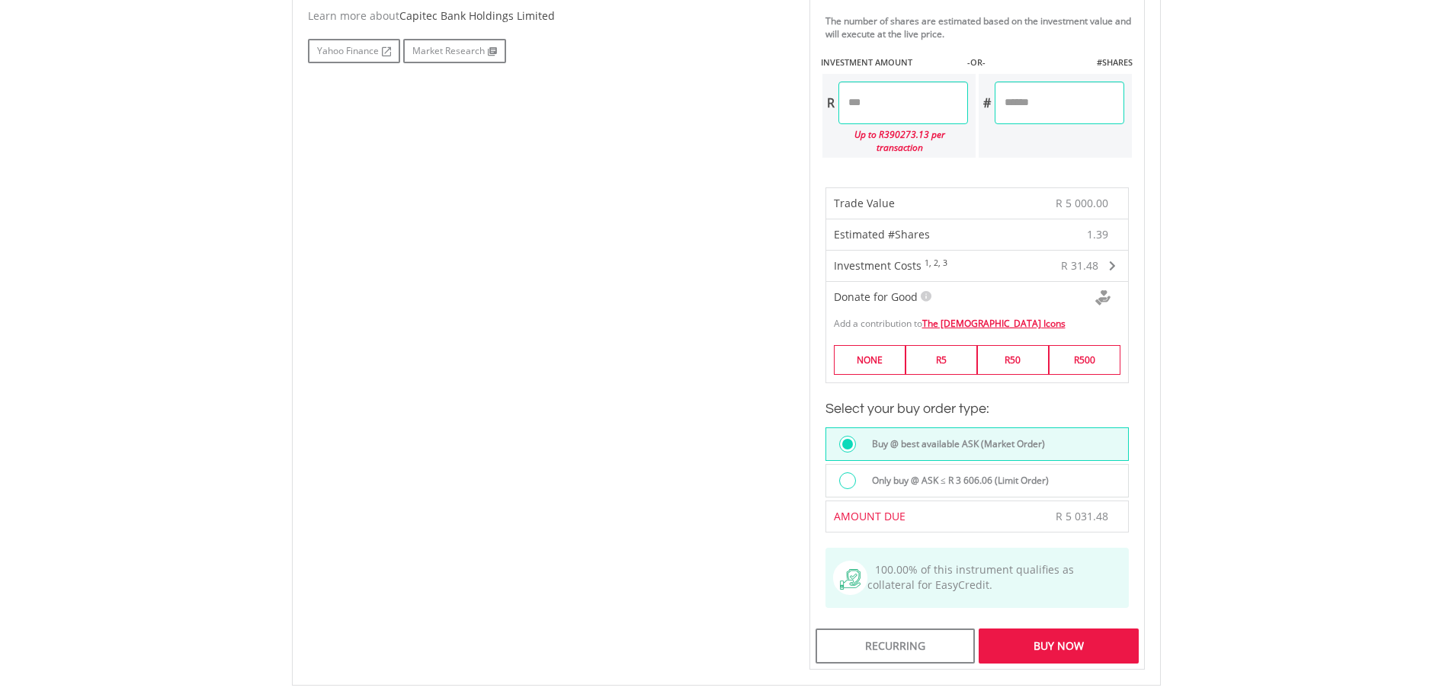
click at [939, 472] on label "Only buy @ ASK ≤ R 3 606.06 (Limit Order)" at bounding box center [956, 480] width 186 height 17
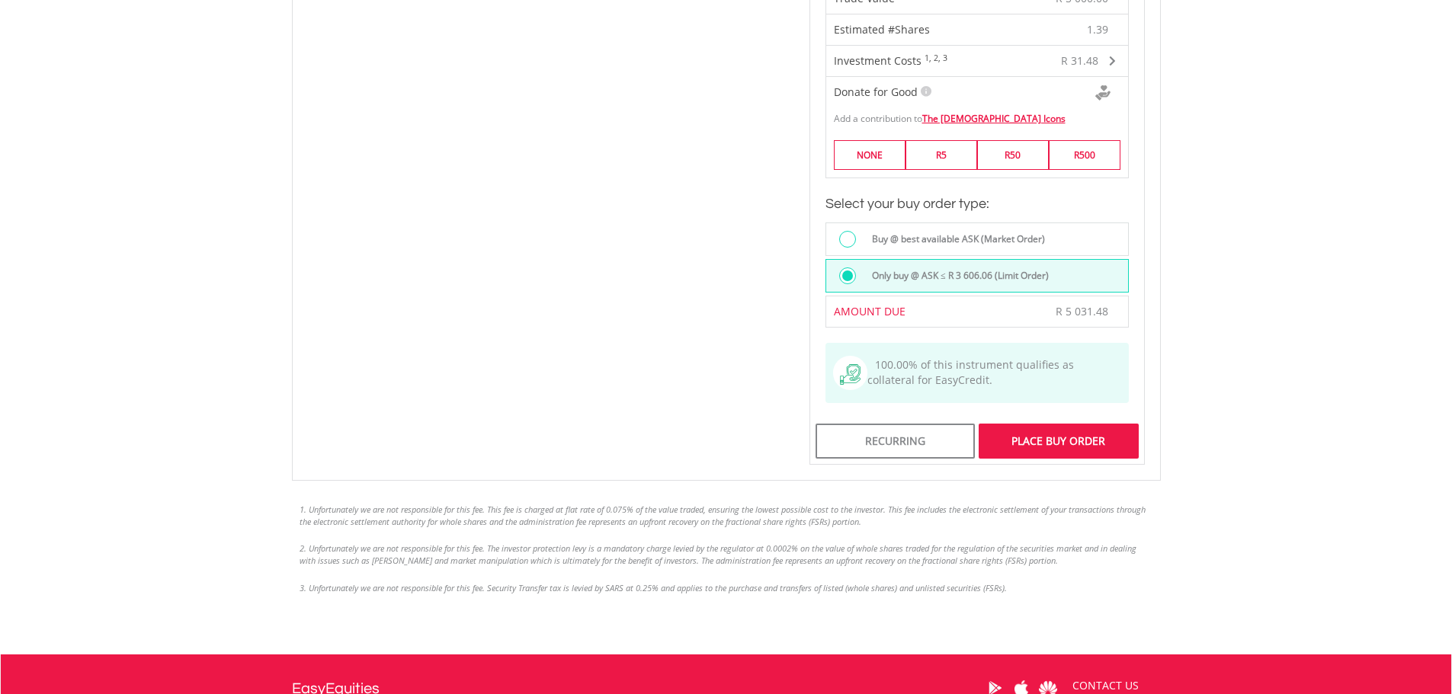
scroll to position [1067, 0]
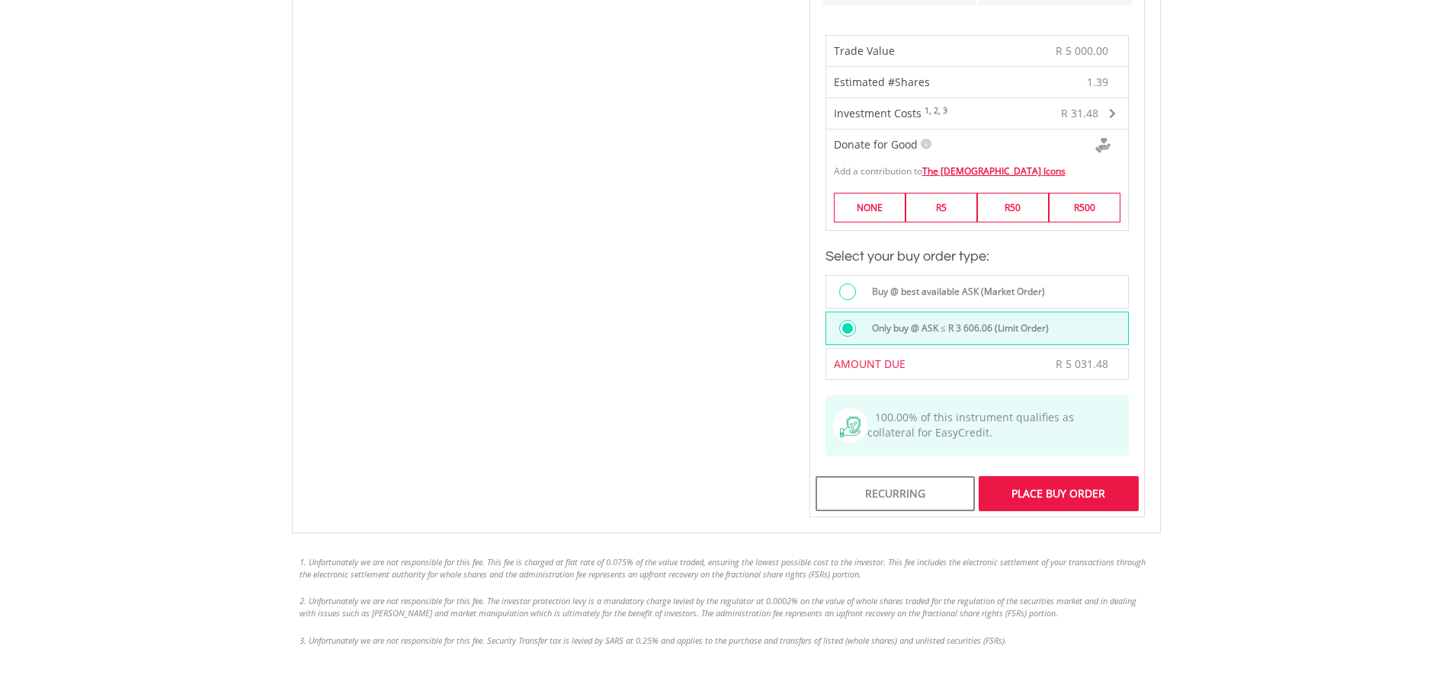
click at [1049, 480] on div "Place Buy Order" at bounding box center [1057, 493] width 159 height 35
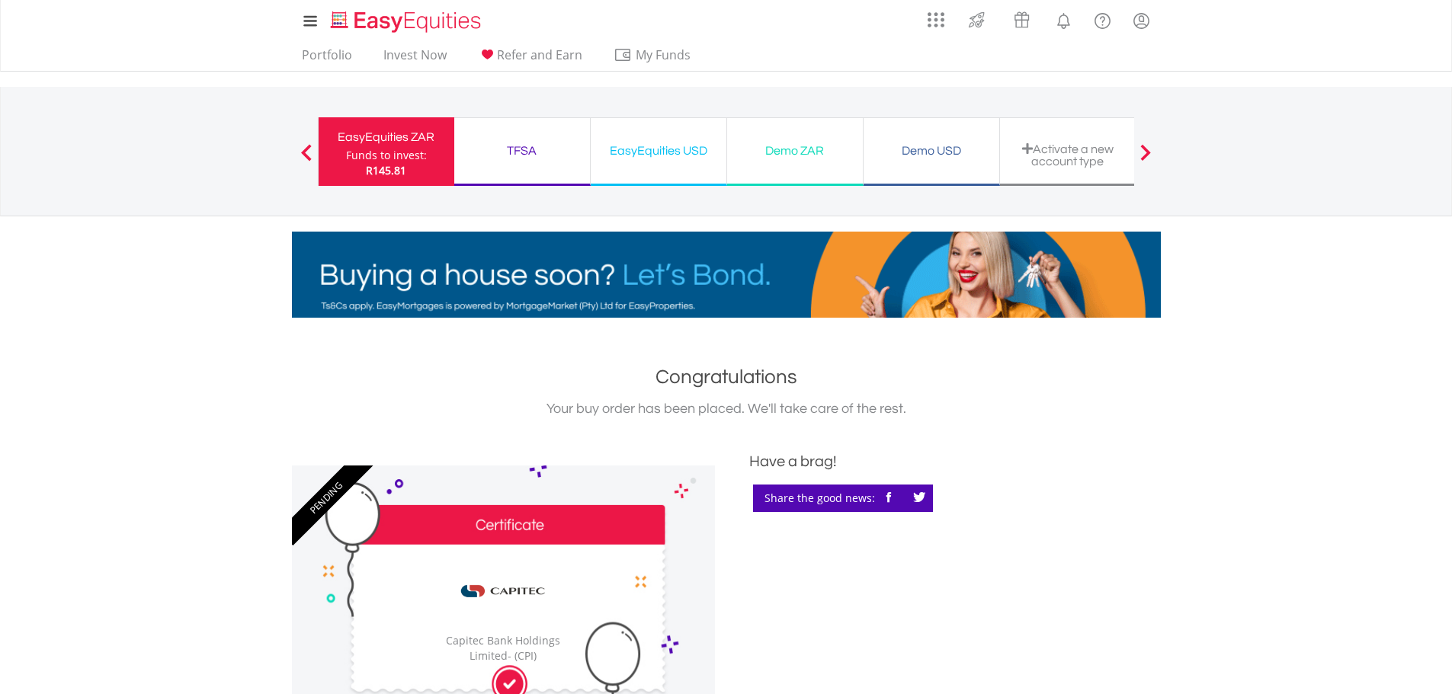
click at [522, 151] on div "TFSA" at bounding box center [521, 150] width 117 height 21
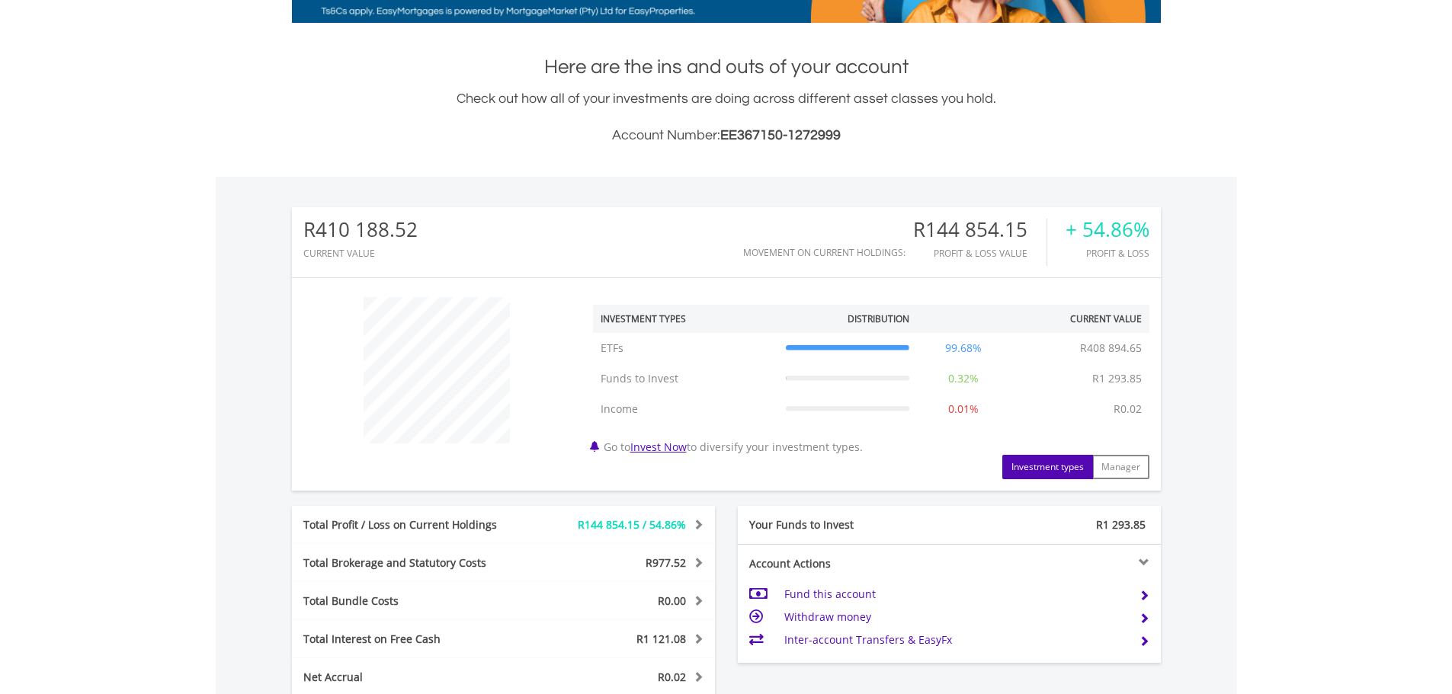
scroll to position [626, 0]
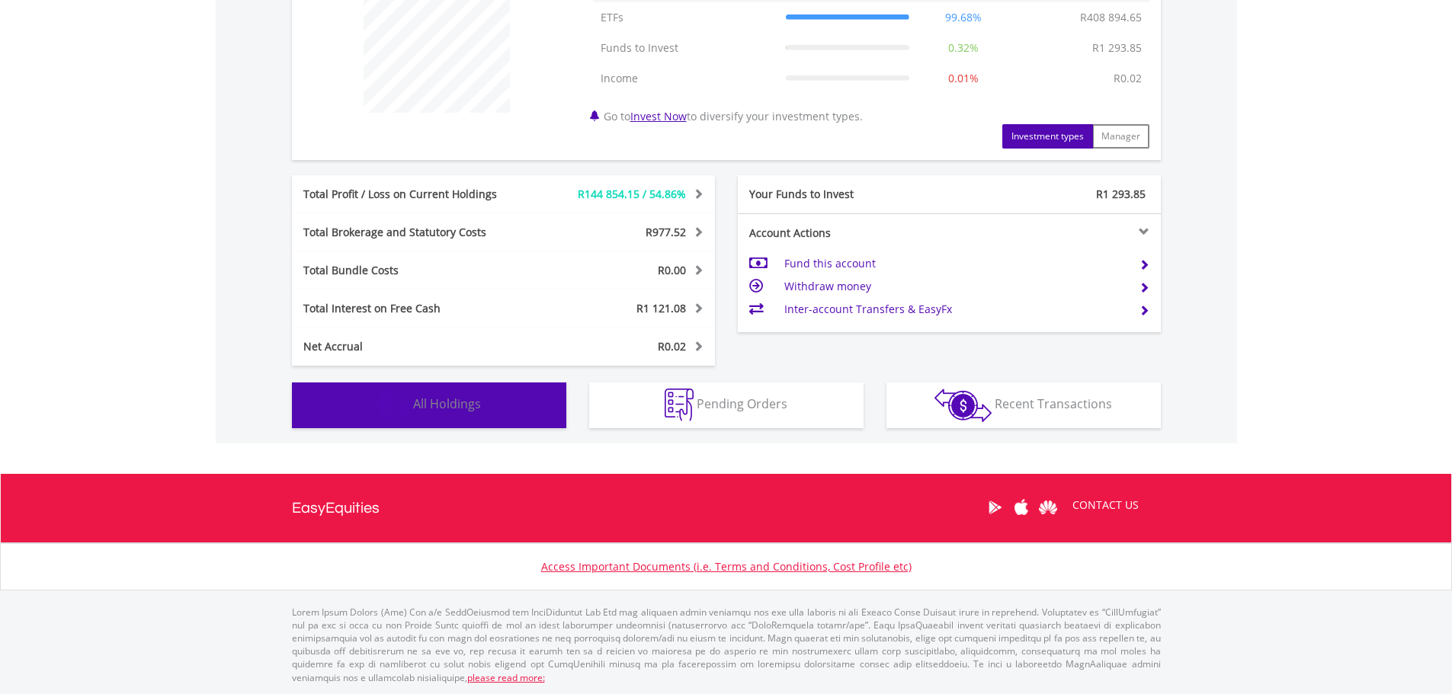
click at [482, 408] on button "Holdings All Holdings" at bounding box center [429, 406] width 274 height 46
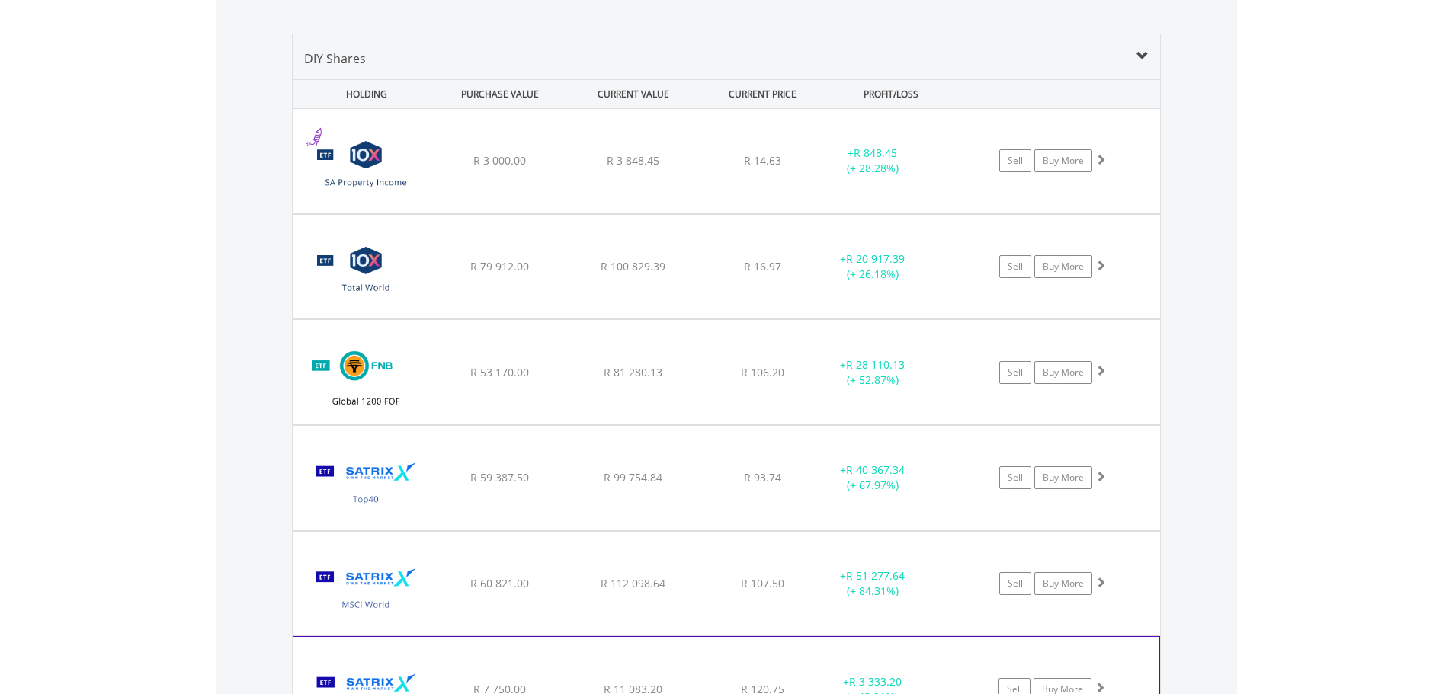
scroll to position [1023, 0]
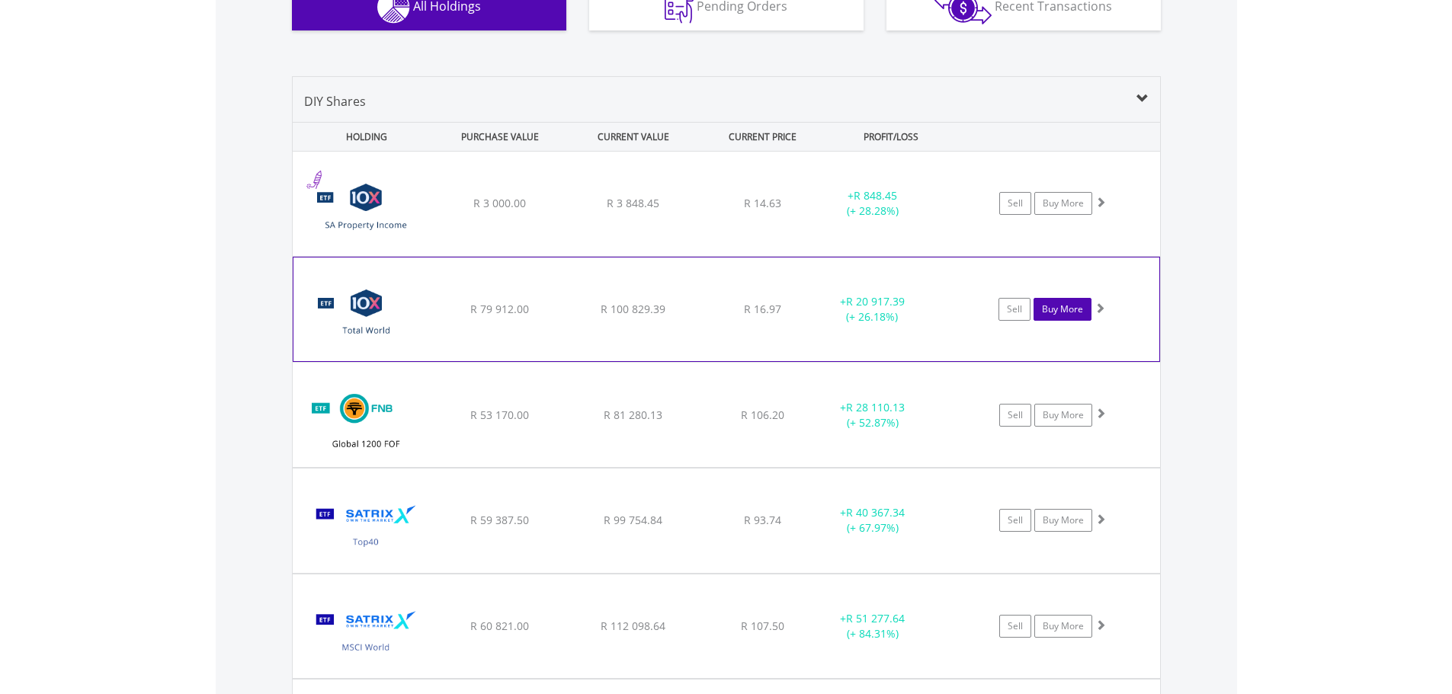
click at [1057, 306] on link "Buy More" at bounding box center [1062, 309] width 58 height 23
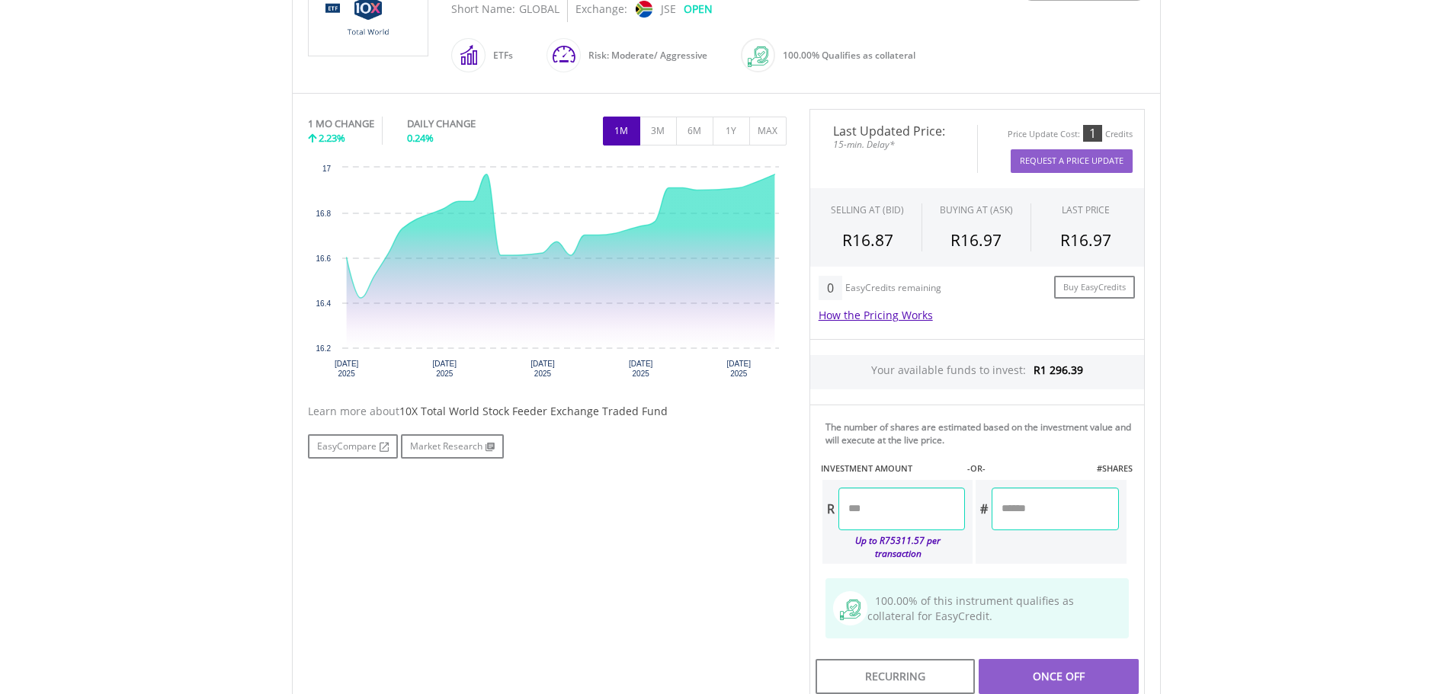
scroll to position [381, 0]
click at [910, 502] on input "number" at bounding box center [901, 508] width 126 height 43
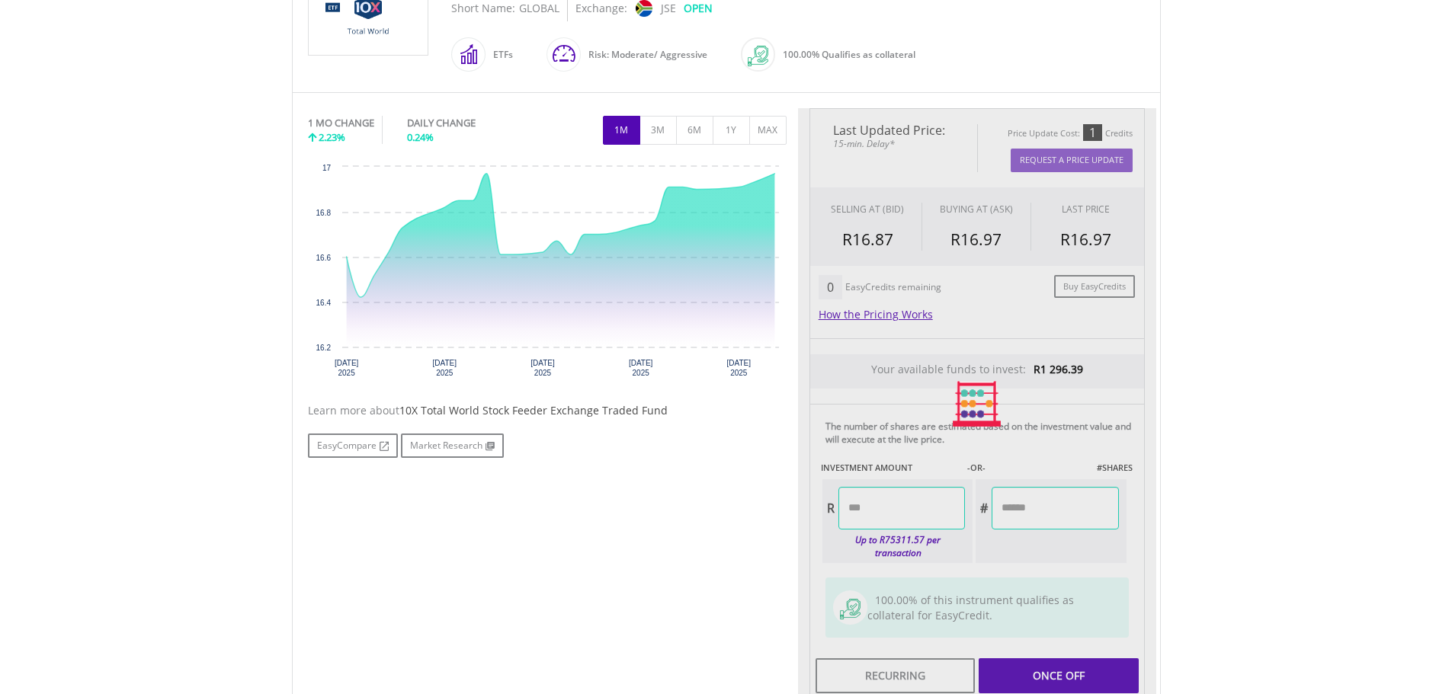
type input "*******"
type input "******"
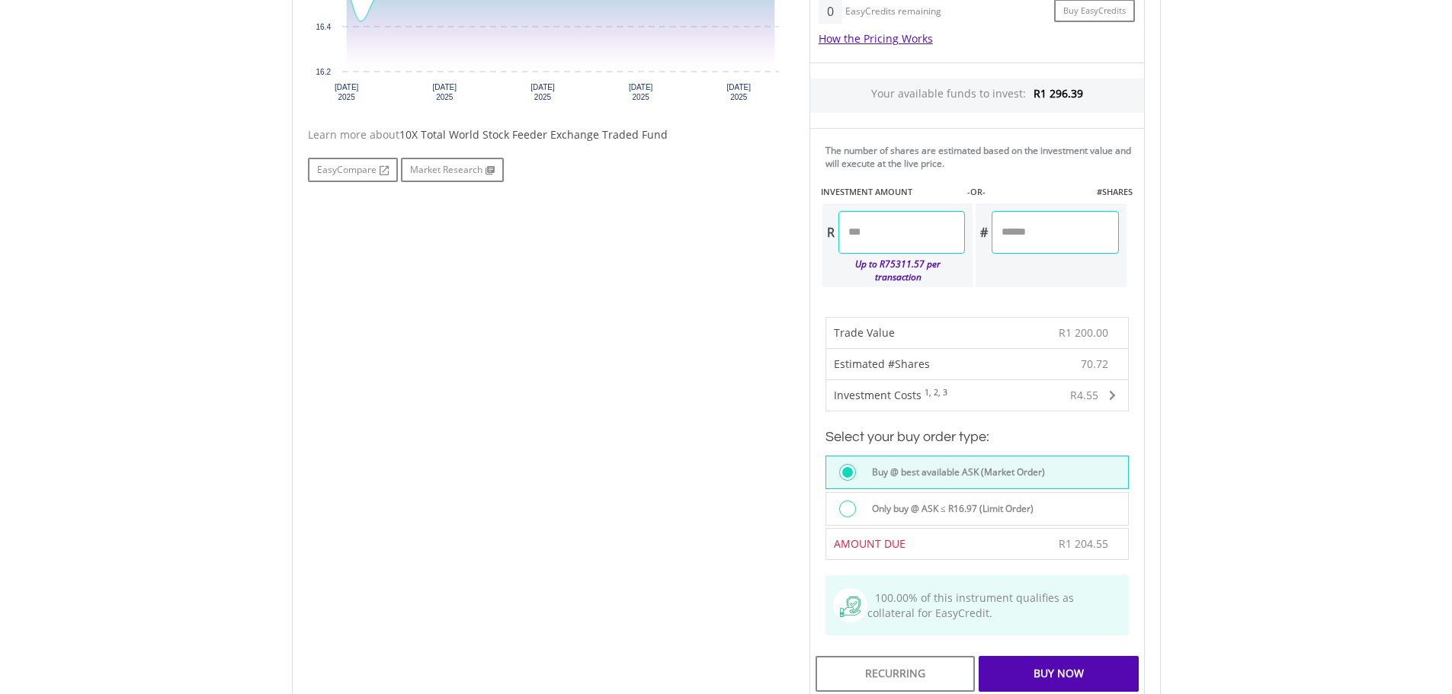
scroll to position [686, 0]
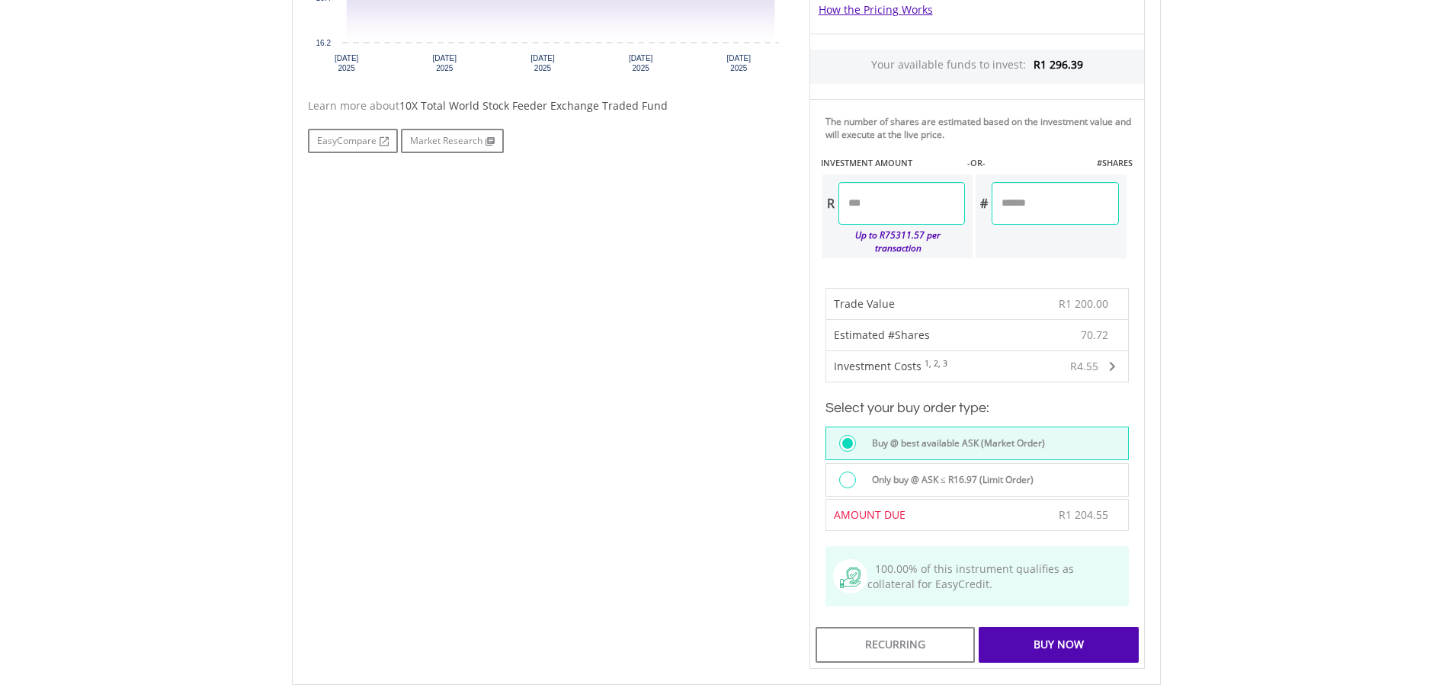
click at [956, 472] on label "Only buy @ ASK ≤ R16.97 (Limit Order)" at bounding box center [948, 480] width 171 height 17
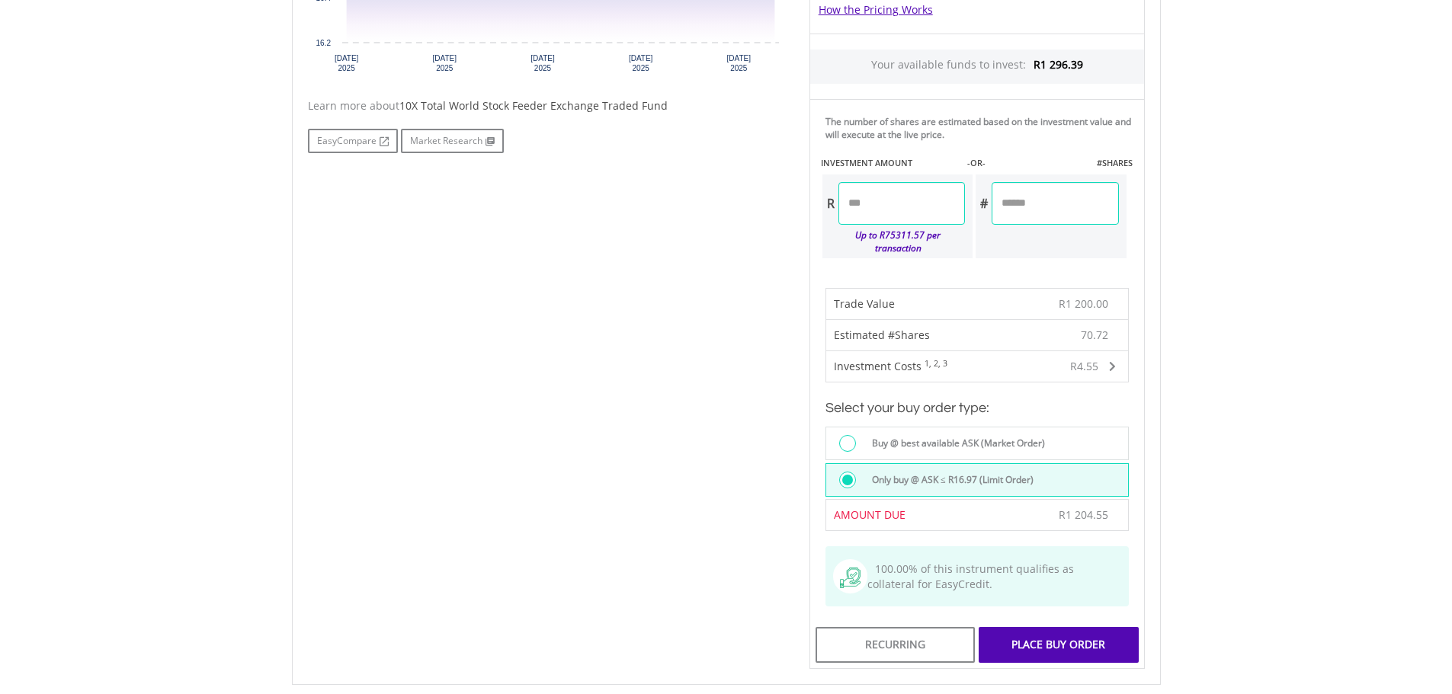
click at [1095, 629] on div "Place Buy Order" at bounding box center [1057, 644] width 159 height 35
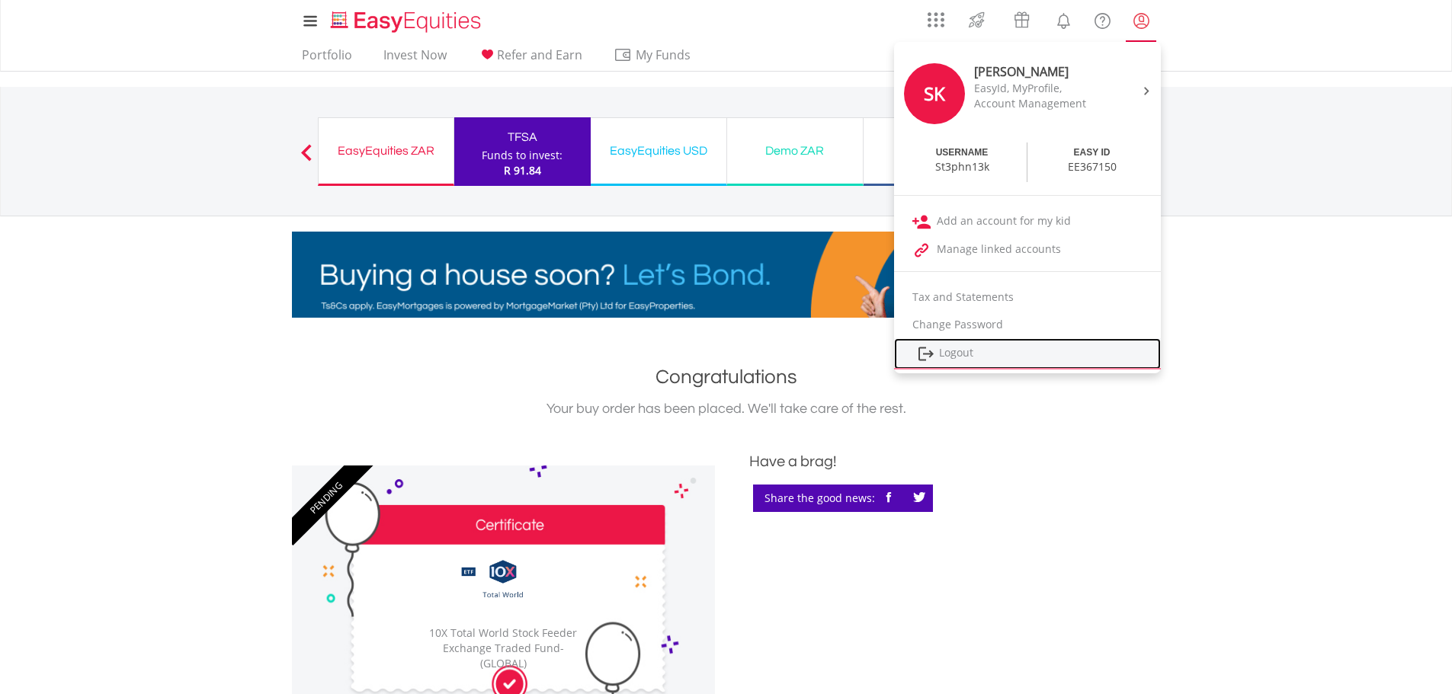
click at [983, 356] on link "Logout" at bounding box center [1027, 353] width 267 height 31
